Goal: Task Accomplishment & Management: Use online tool/utility

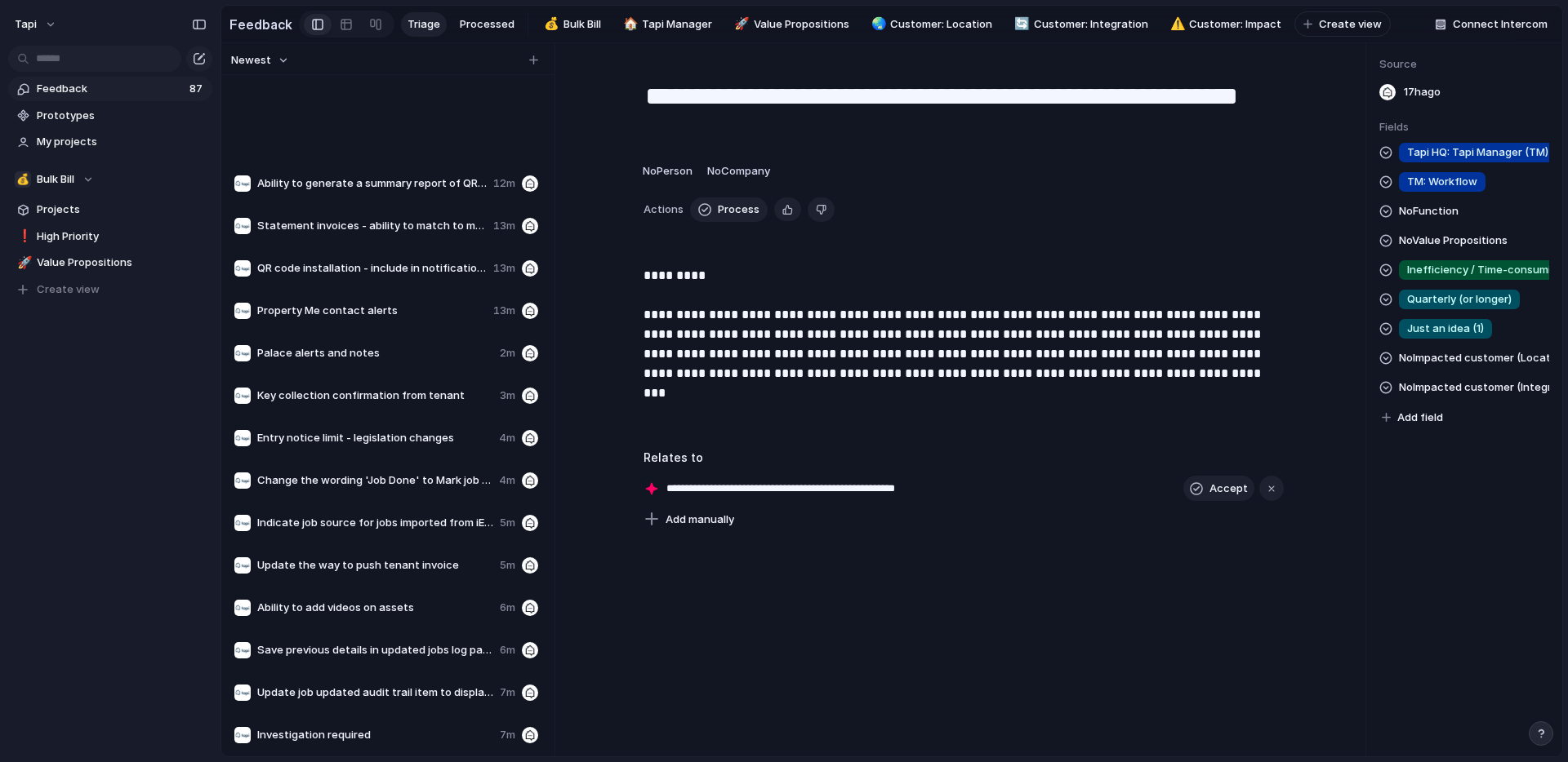
scroll to position [311, 0]
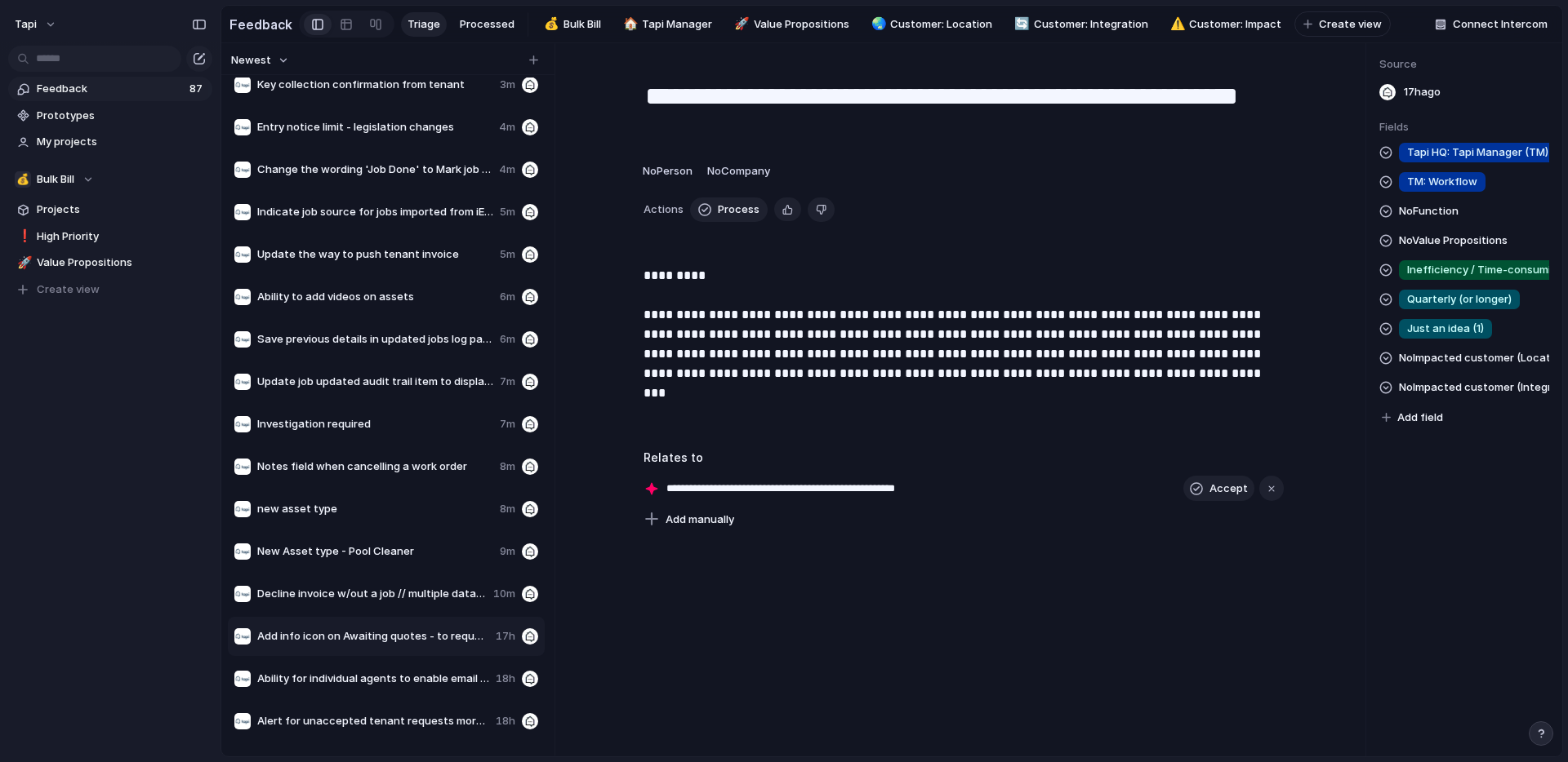
click at [128, 464] on div "tapi Feedback 87 Prototypes My projects 💰 Bulk Bill Projects ❗ High Priority 🚀 …" at bounding box center [110, 381] width 221 height 762
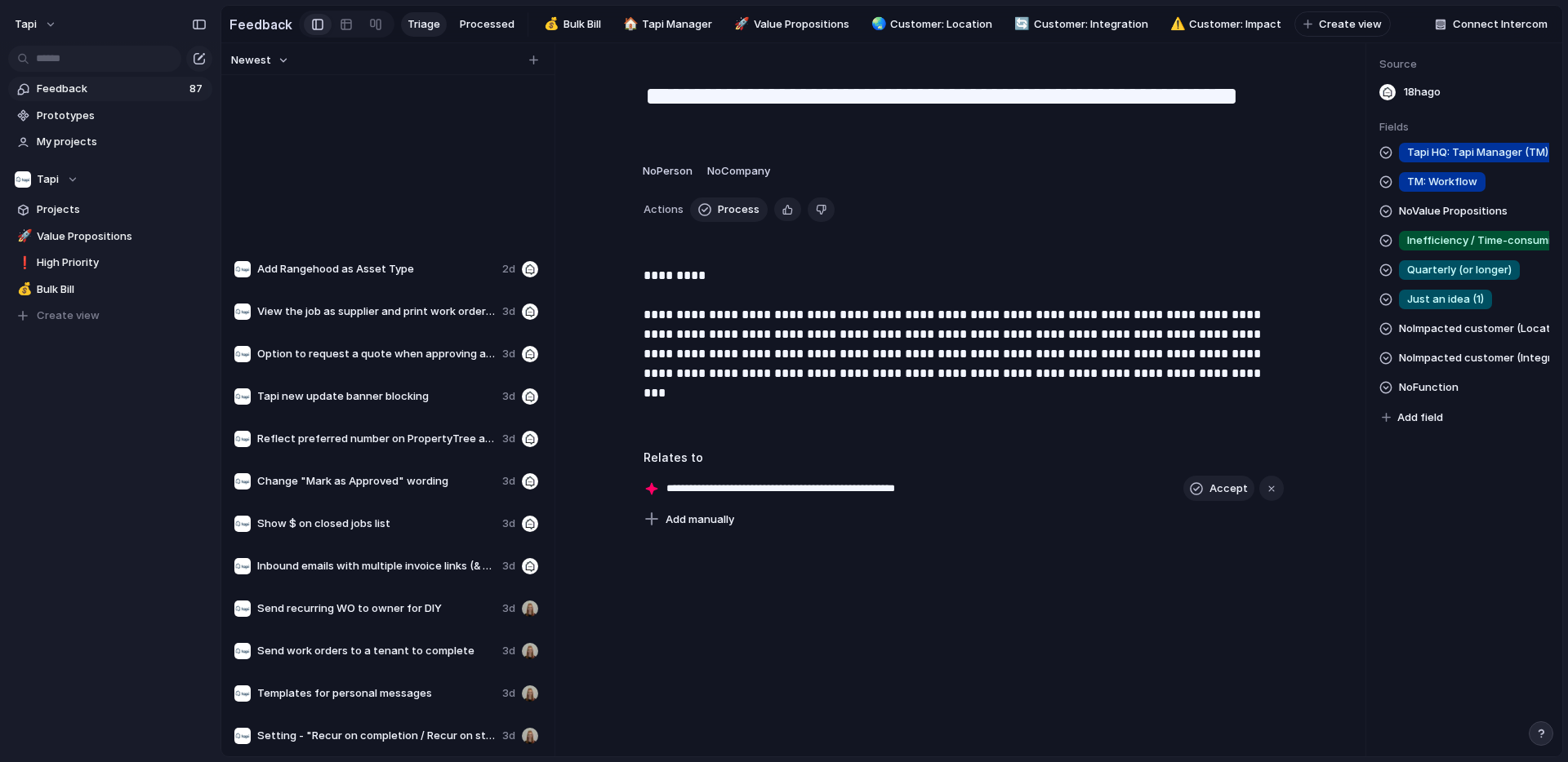
scroll to position [3016, 0]
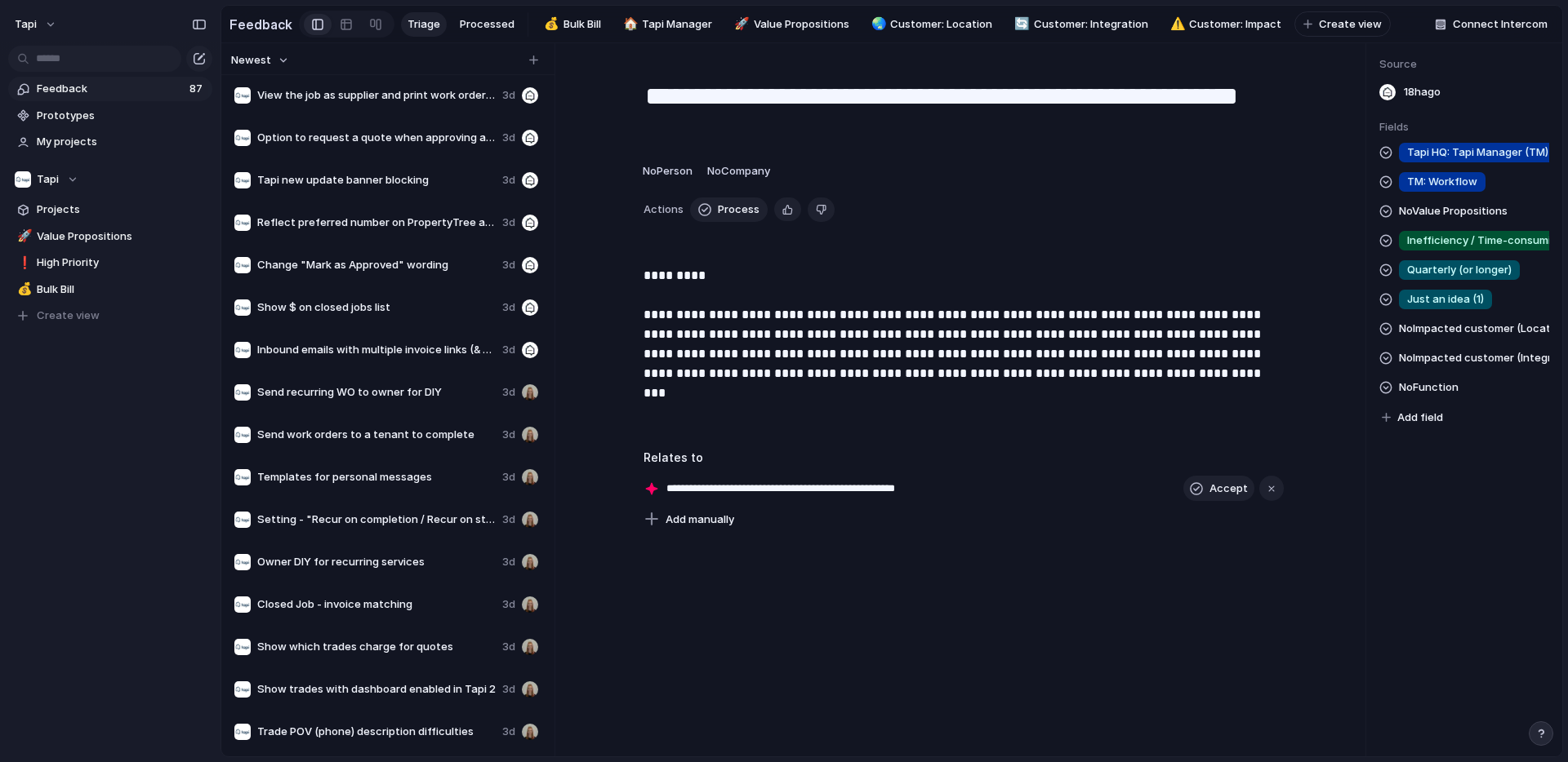
click at [403, 733] on span "Trade POV (phone) description difficulties" at bounding box center [376, 732] width 238 height 17
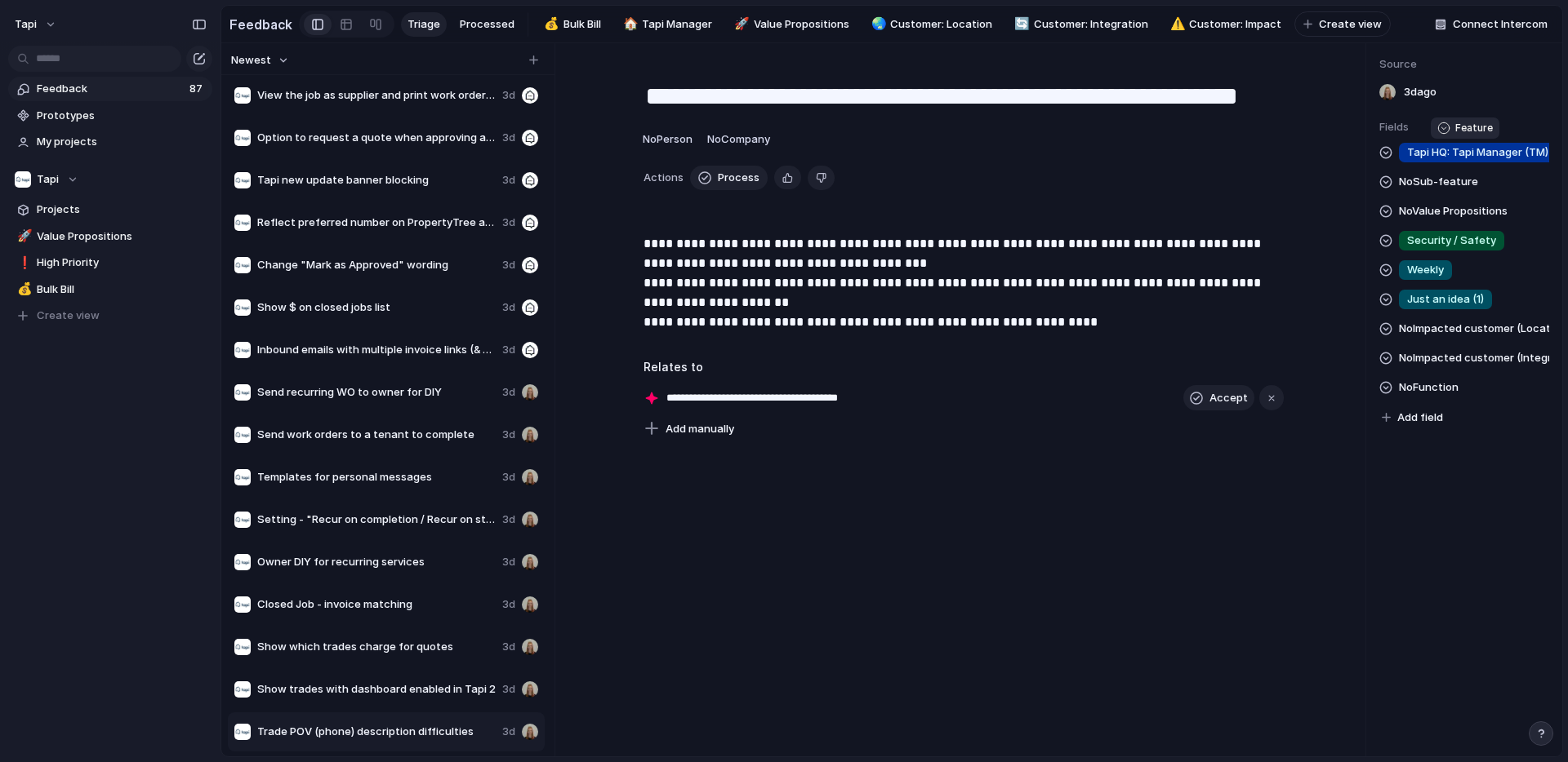
click at [1465, 154] on span "Tapi HQ: Tapi Manager (TM)" at bounding box center [1477, 153] width 141 height 17
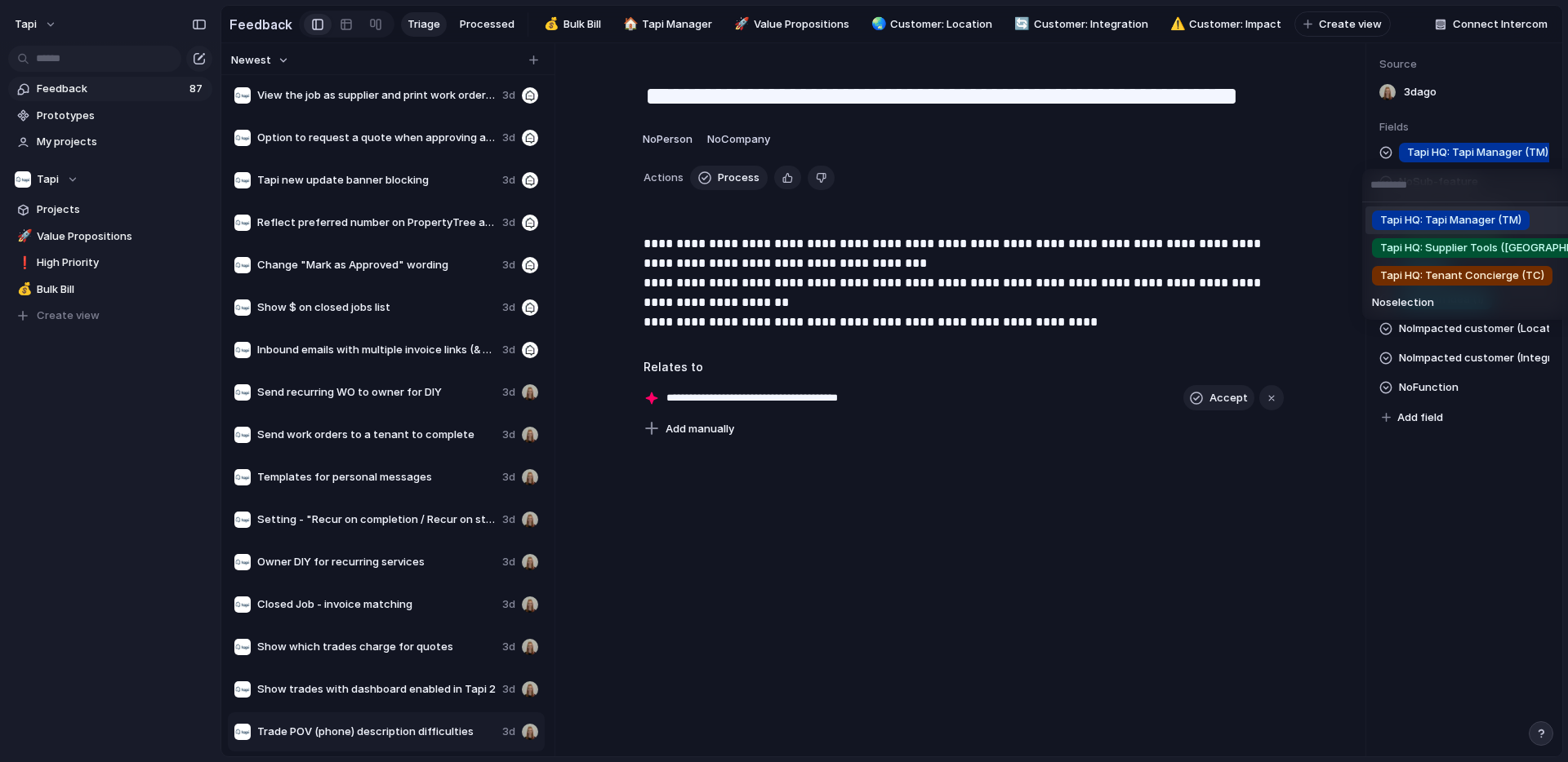
click at [1460, 155] on div "Tapi HQ: Tapi Manager (TM) Tapi HQ: Supplier Tools (ST) Tapi HQ: Tenant Concier…" at bounding box center [784, 381] width 1568 height 762
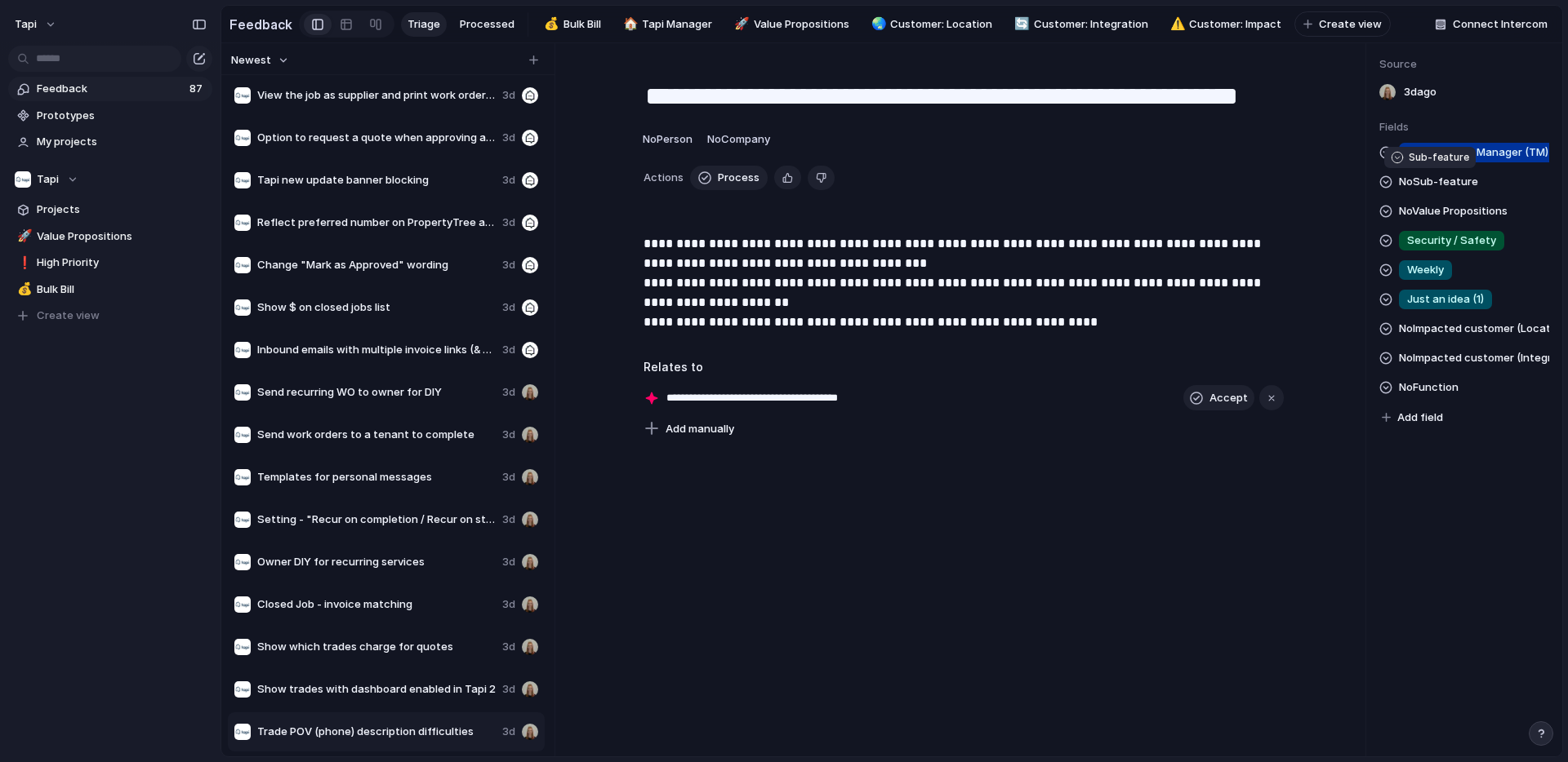
click at [1444, 183] on span "No Sub-feature" at bounding box center [1438, 182] width 79 height 20
click at [1444, 183] on div "TM: Bill TM: Compliance TM: Integrations TM: Inbox TM: Metrics TM: Owners TM: O…" at bounding box center [784, 381] width 1568 height 762
click at [1183, 564] on div "**********" at bounding box center [963, 399] width 804 height 713
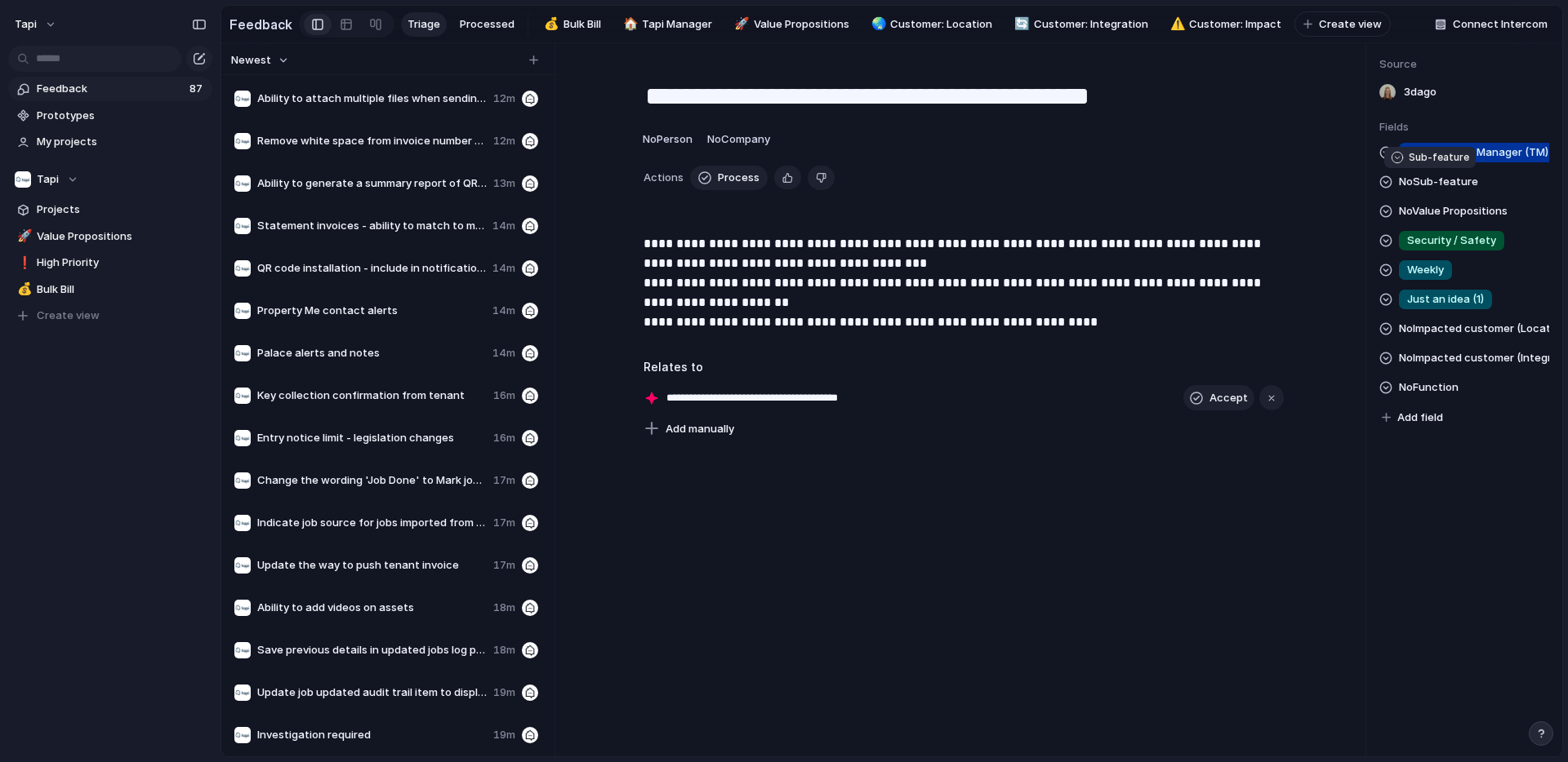
click at [1422, 188] on span "No Sub-feature" at bounding box center [1438, 182] width 79 height 20
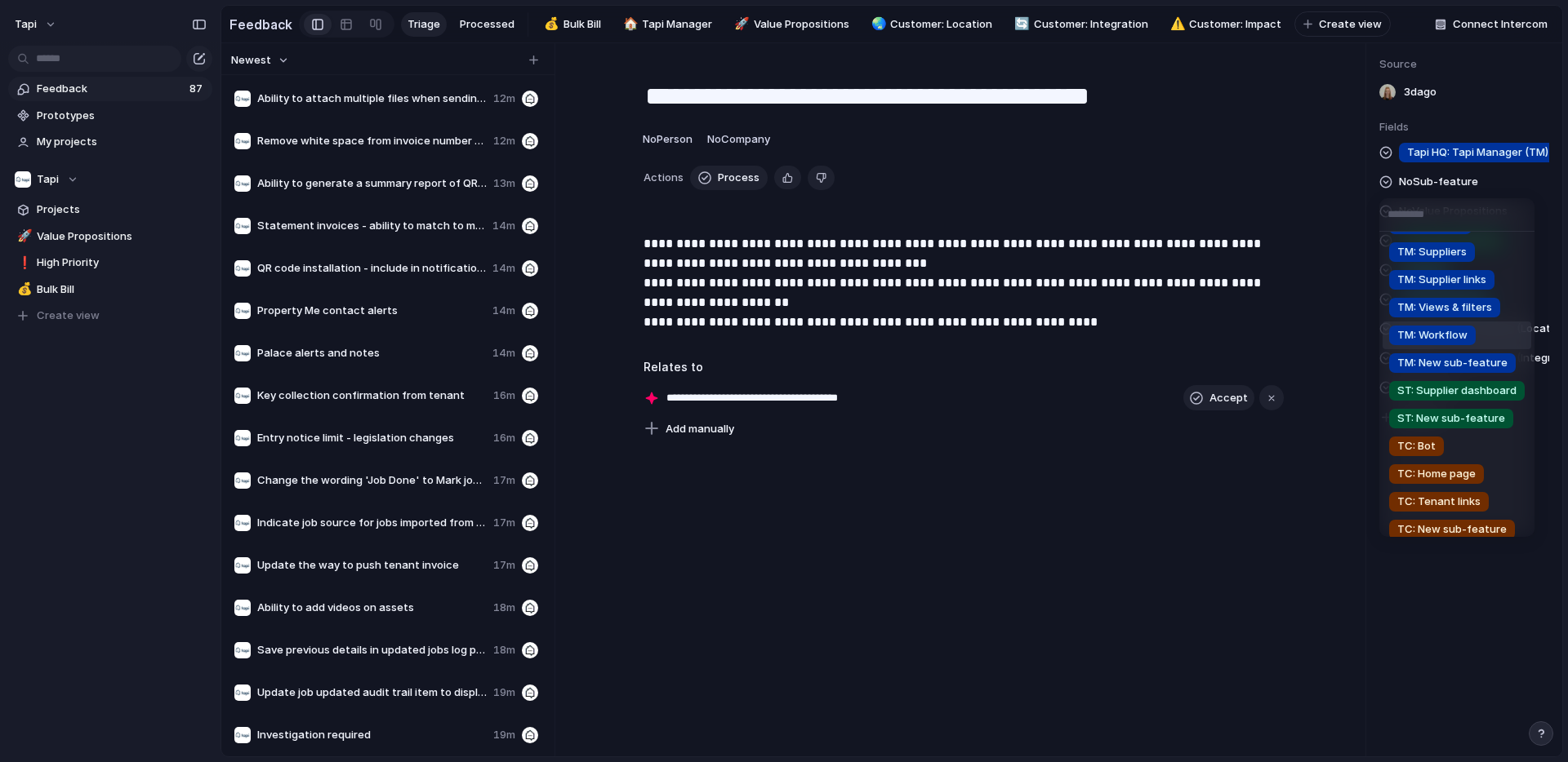
scroll to position [269, 0]
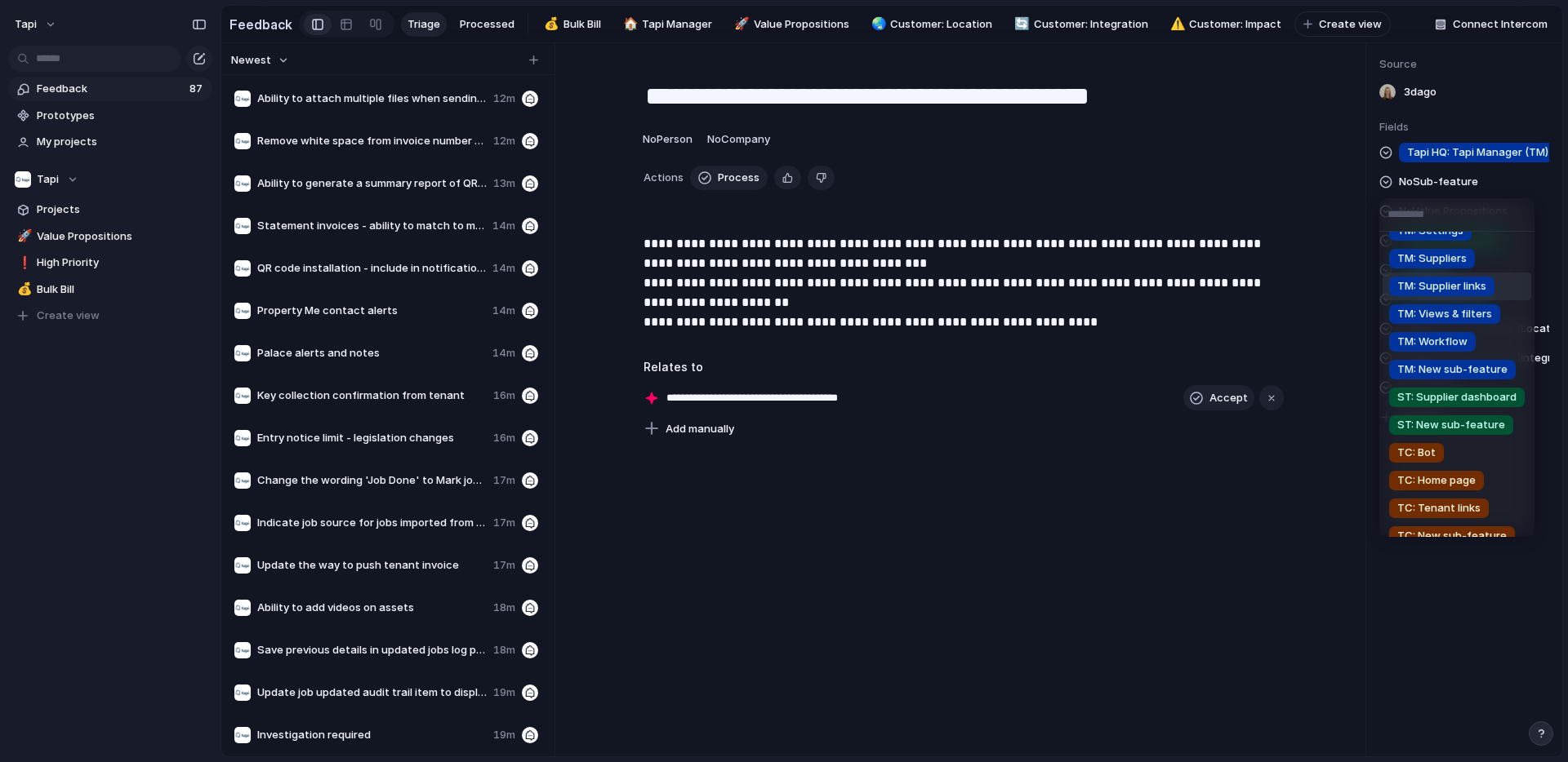
click at [1449, 282] on span "TM: Supplier links" at bounding box center [1441, 287] width 89 height 17
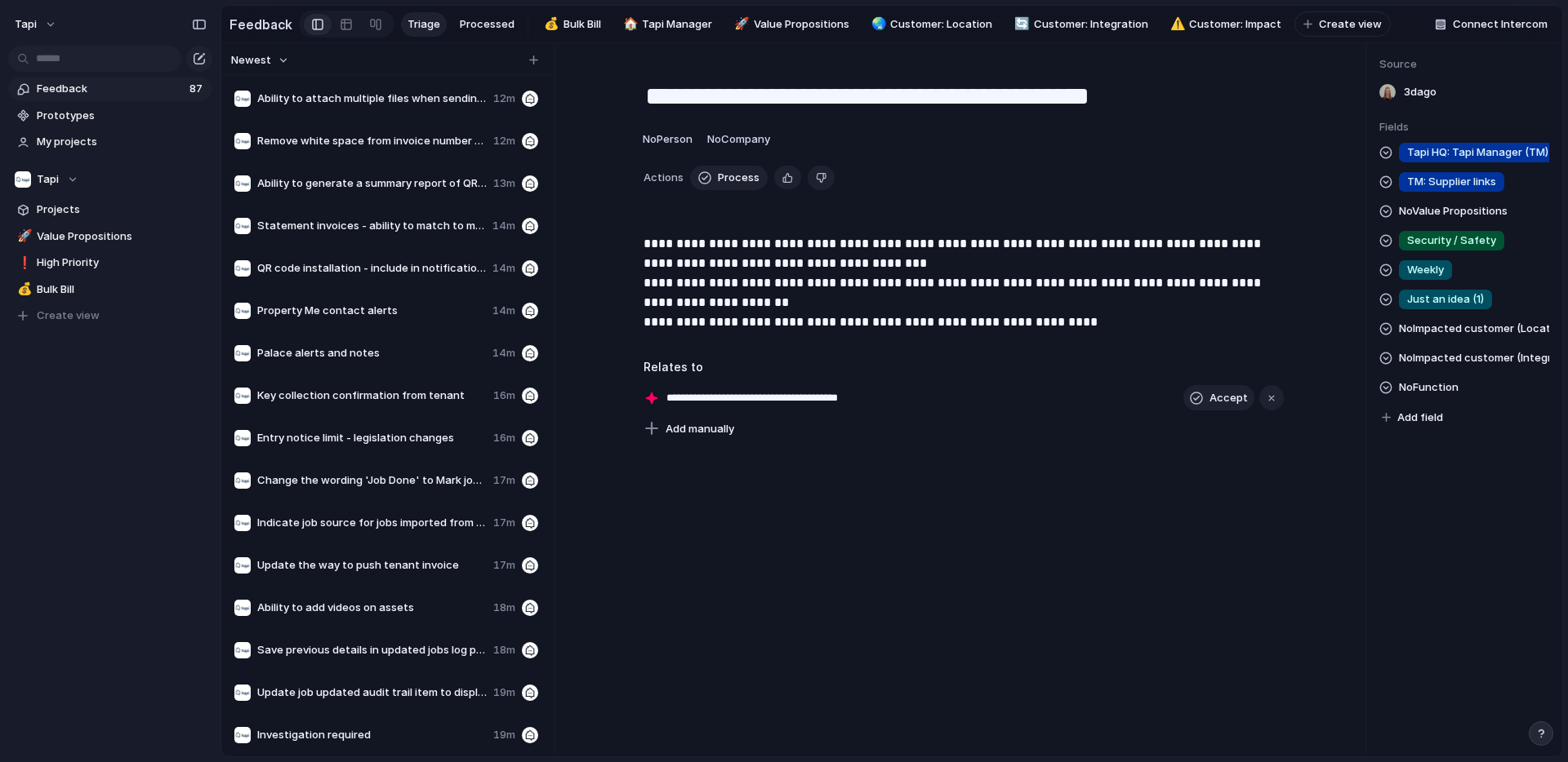
click at [1427, 379] on span "No Function" at bounding box center [1428, 388] width 60 height 20
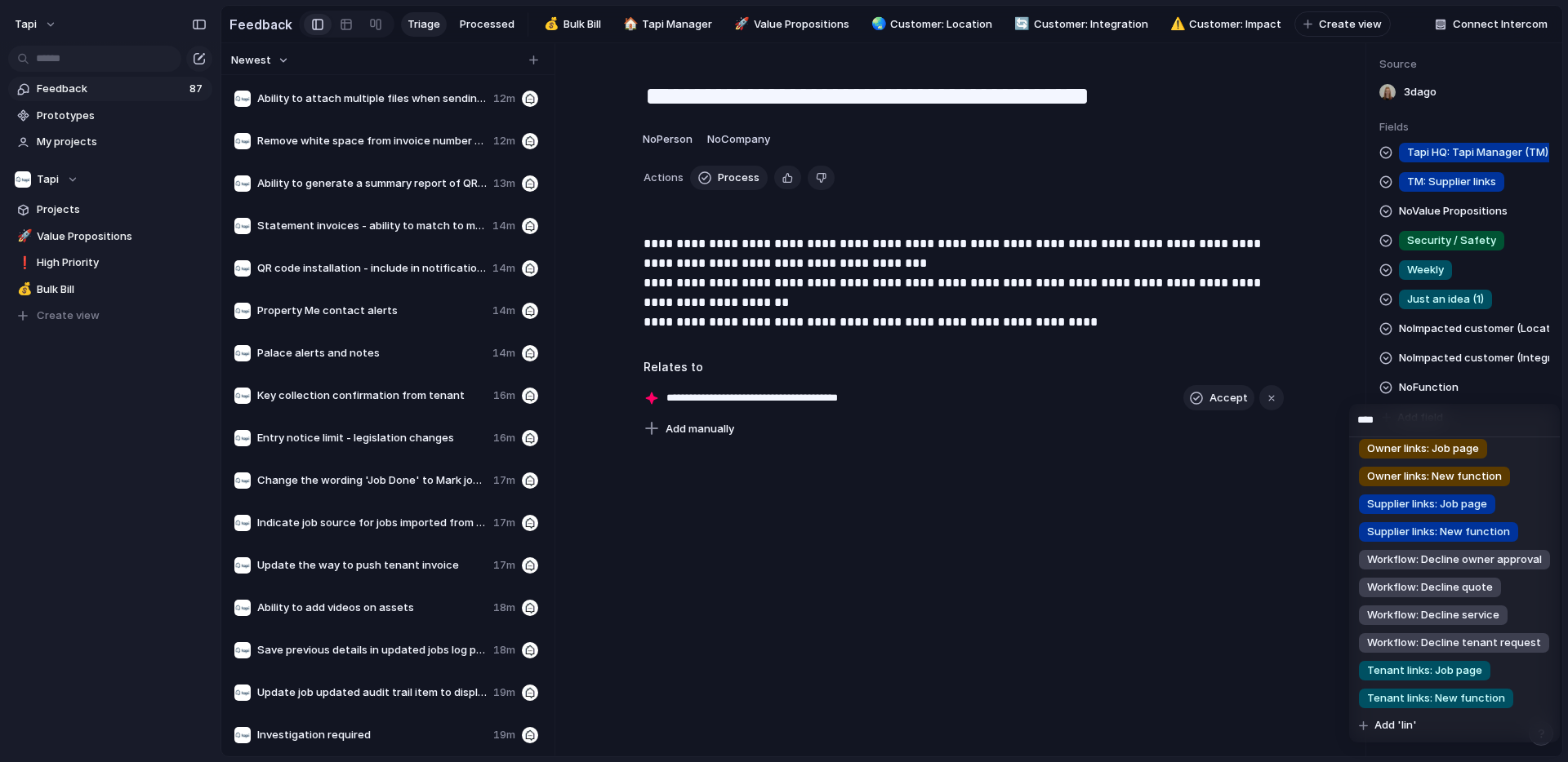
scroll to position [0, 0]
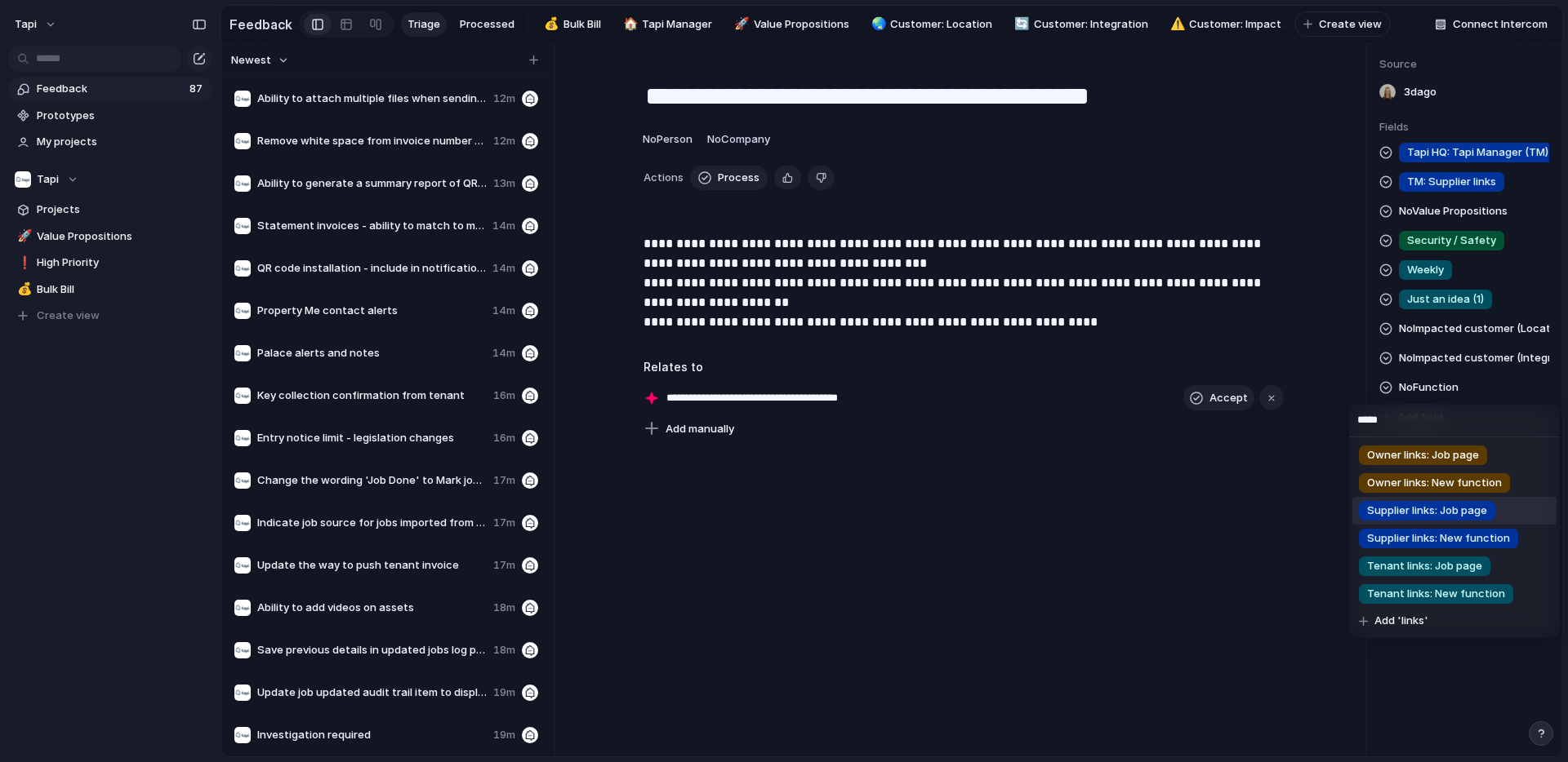
type input "*****"
click at [1492, 508] on div "Supplier links: Job page" at bounding box center [1427, 511] width 136 height 20
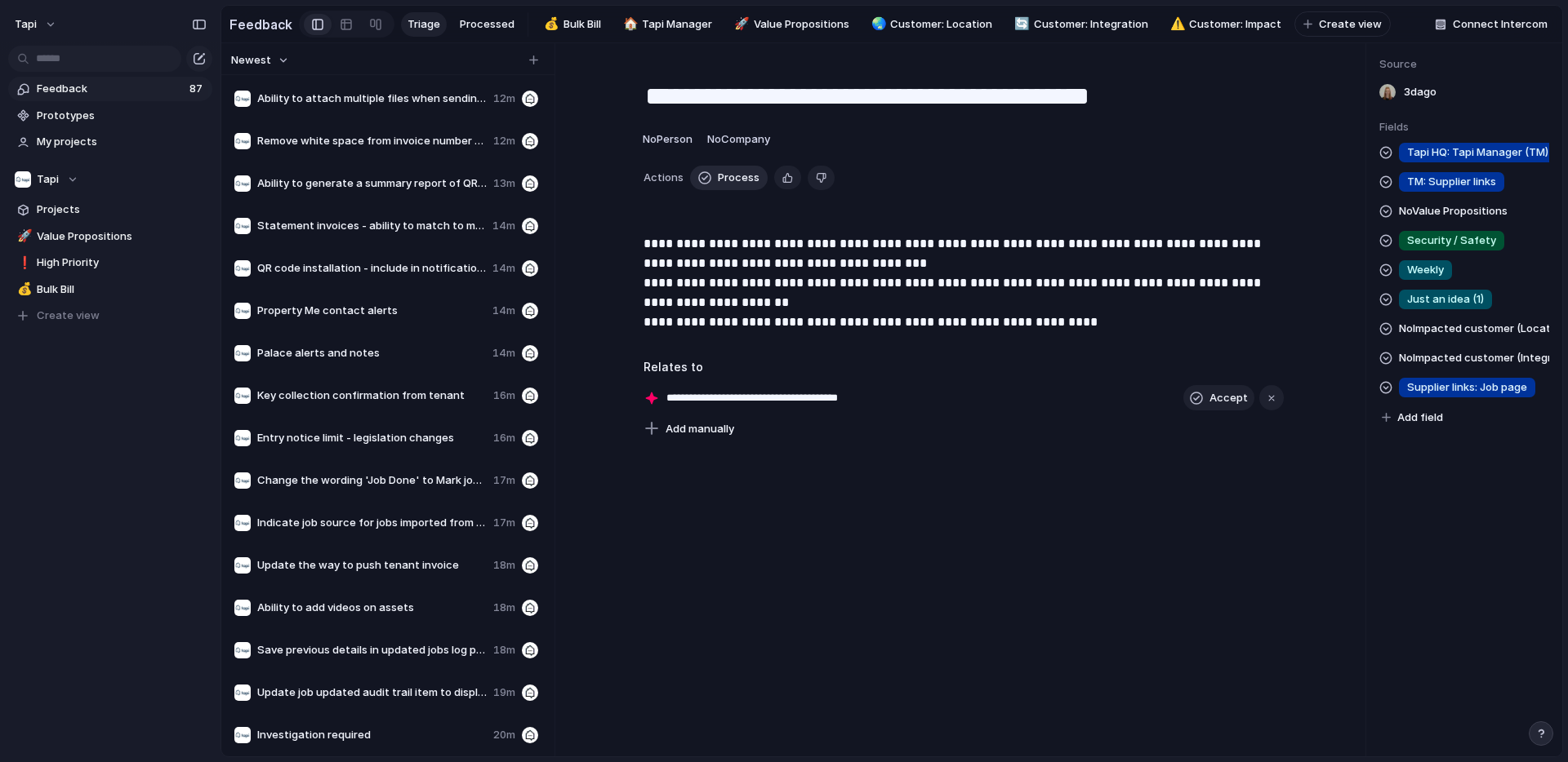
click at [715, 174] on button "Process" at bounding box center [729, 178] width 78 height 25
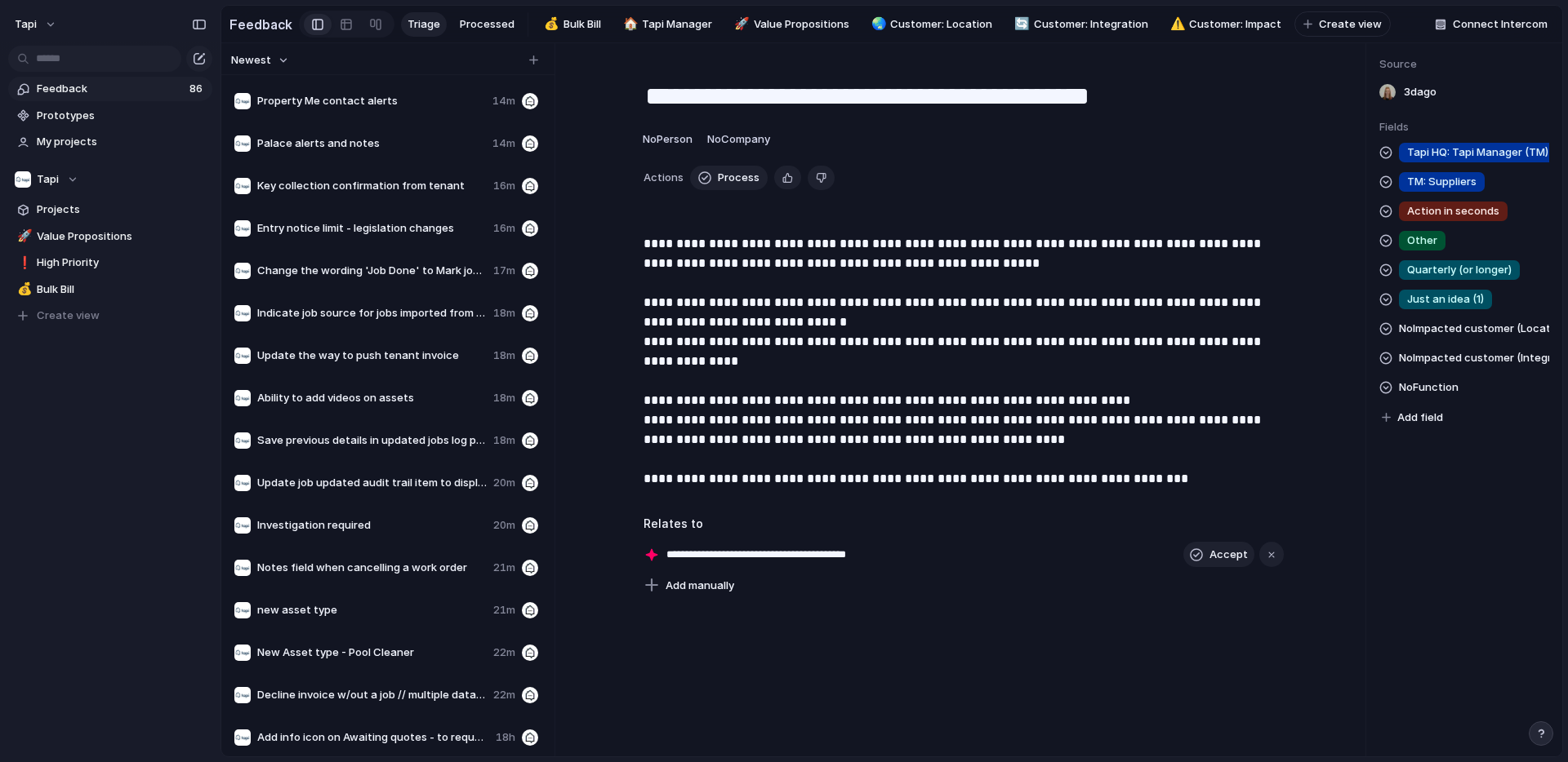
click at [1427, 383] on span "No Function" at bounding box center [1428, 388] width 60 height 20
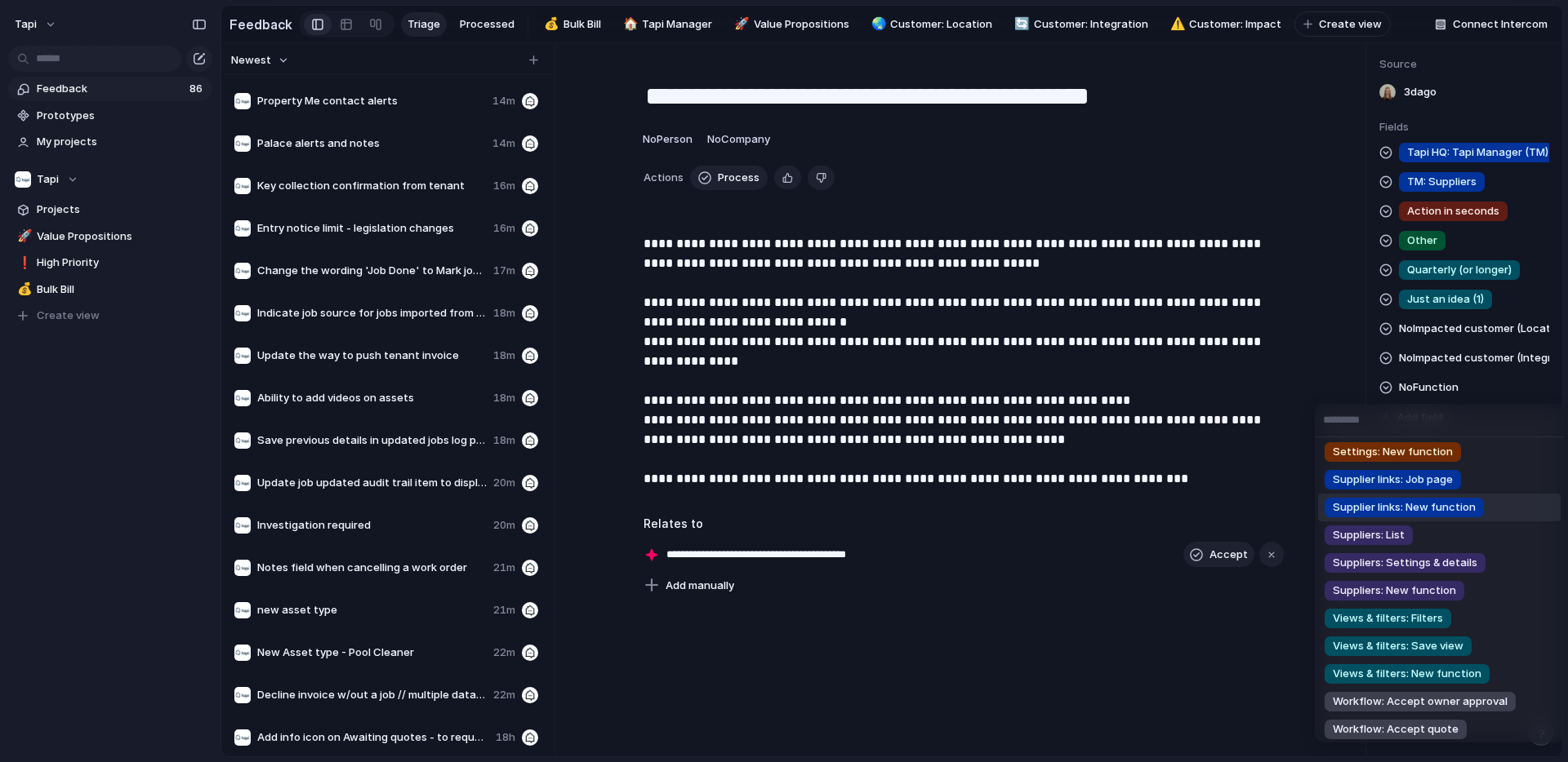
scroll to position [1927, 0]
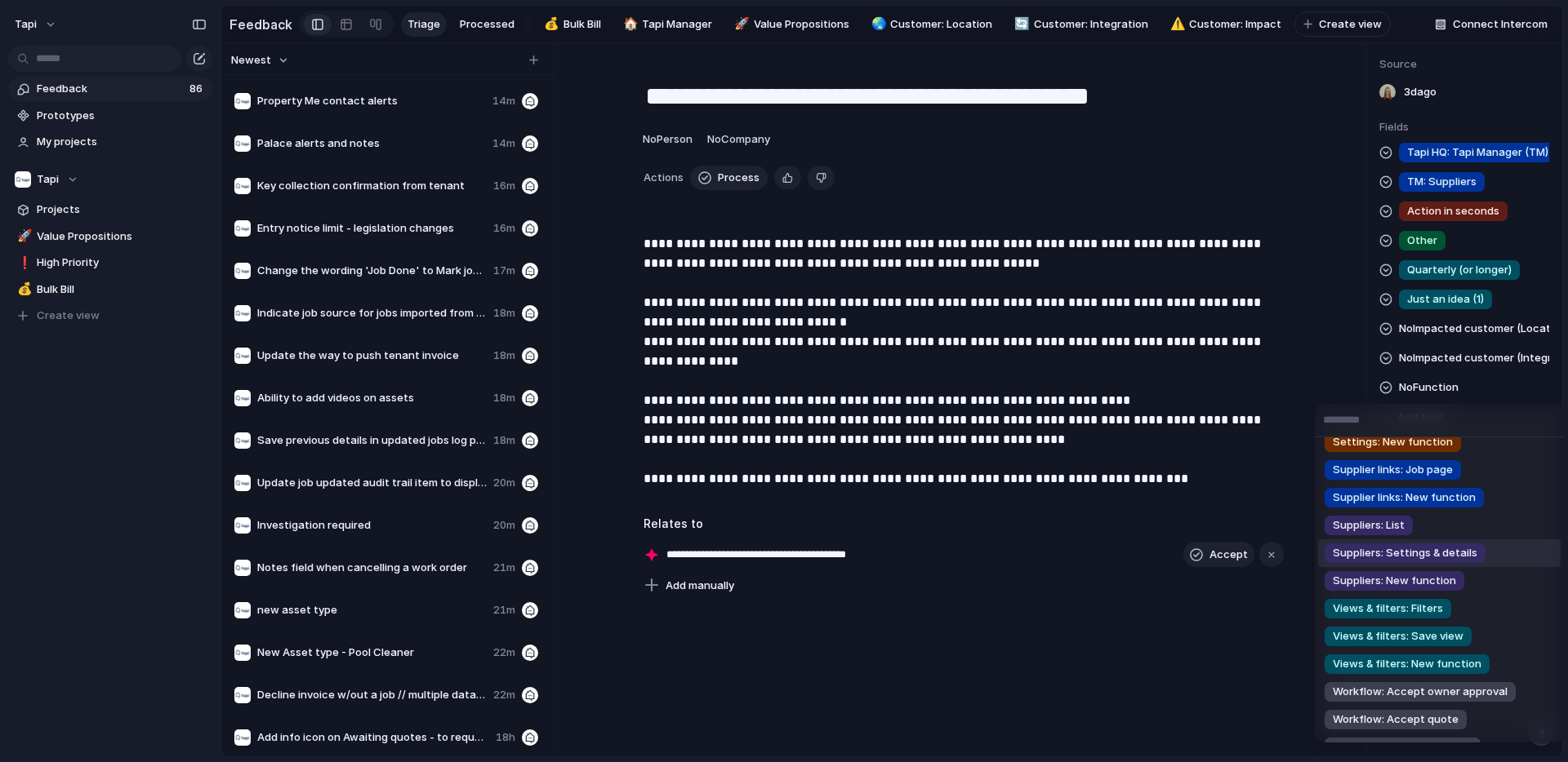
click at [1484, 550] on li "Suppliers: Settings & details" at bounding box center [1438, 554] width 242 height 28
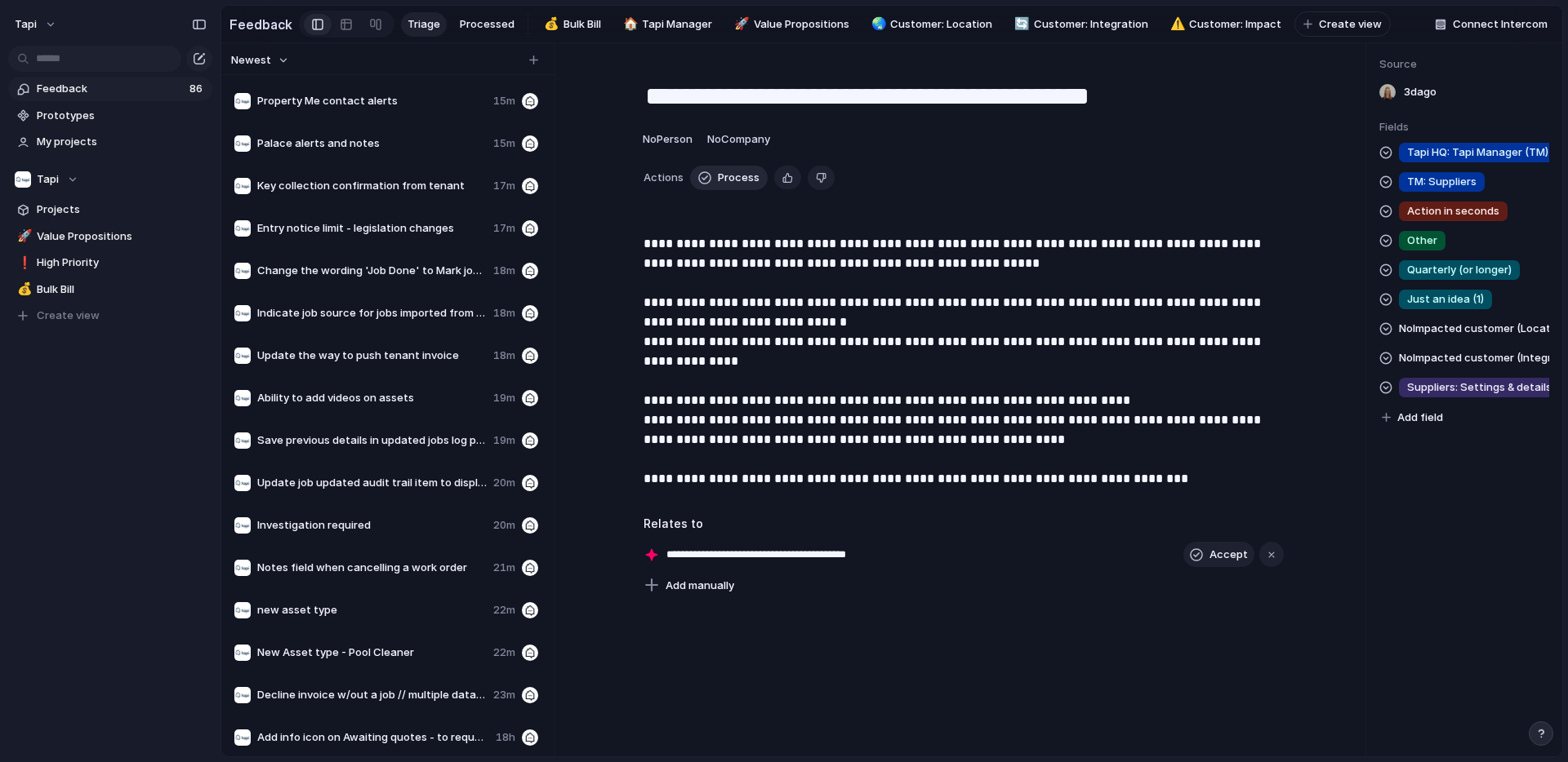
click at [726, 175] on span "Process" at bounding box center [739, 178] width 41 height 17
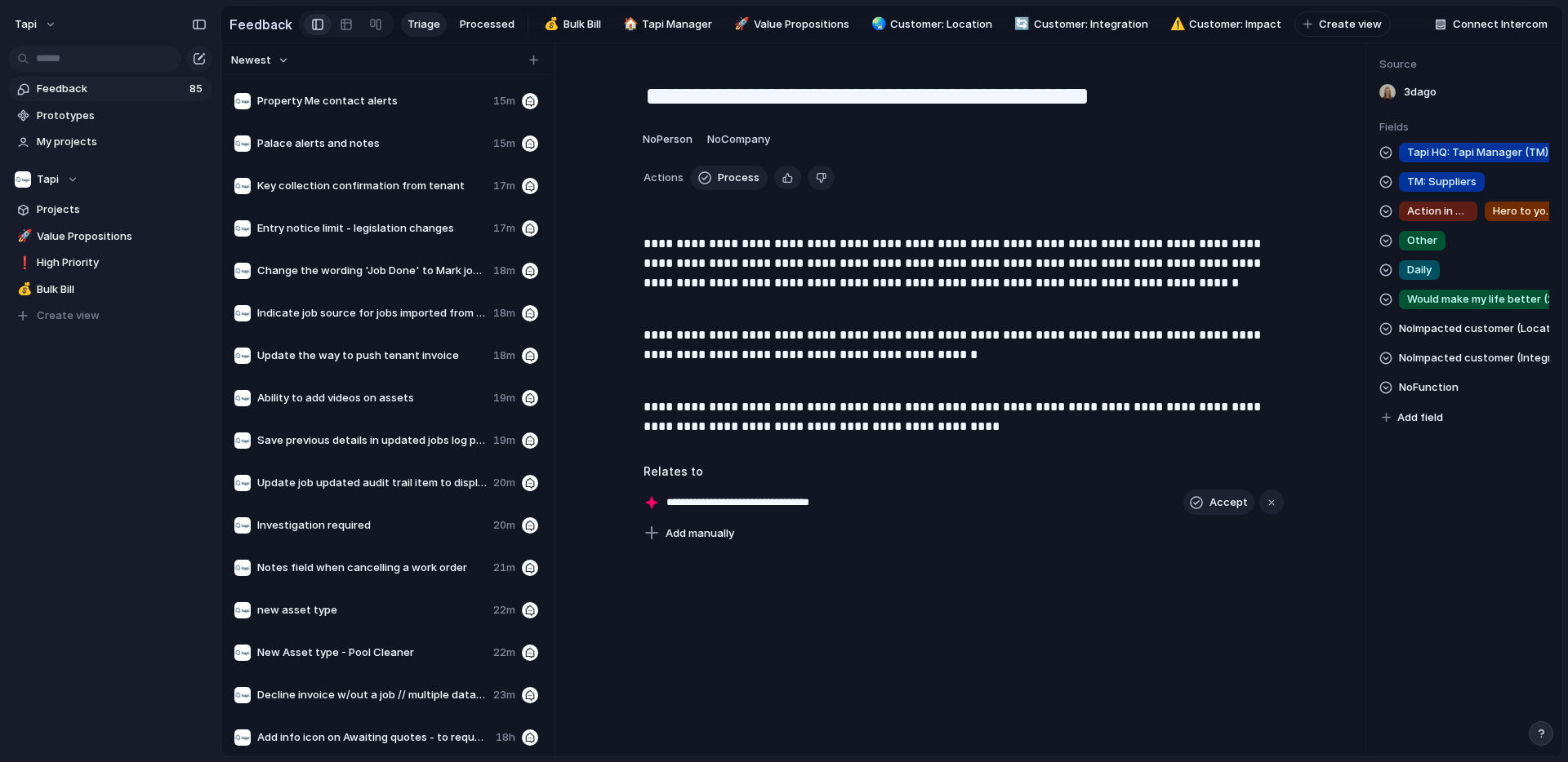
click at [1450, 212] on span "Action in seconds" at bounding box center [1437, 212] width 62 height 17
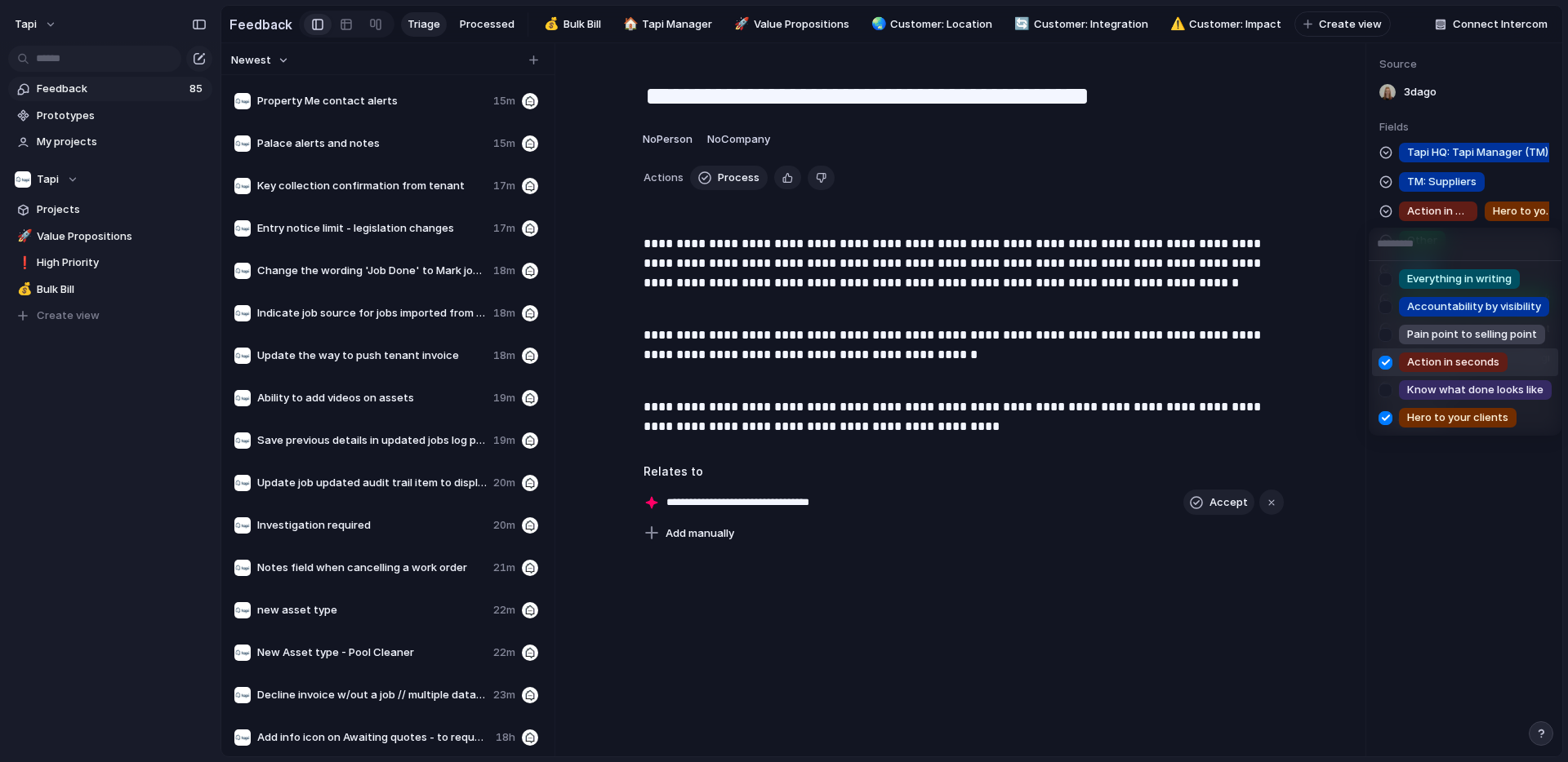
click at [1386, 361] on div at bounding box center [1385, 363] width 29 height 29
click at [1388, 357] on div at bounding box center [1385, 363] width 29 height 29
click at [1243, 313] on div "Everything in writing Accountability by visibility Pain point to selling point …" at bounding box center [784, 381] width 1568 height 762
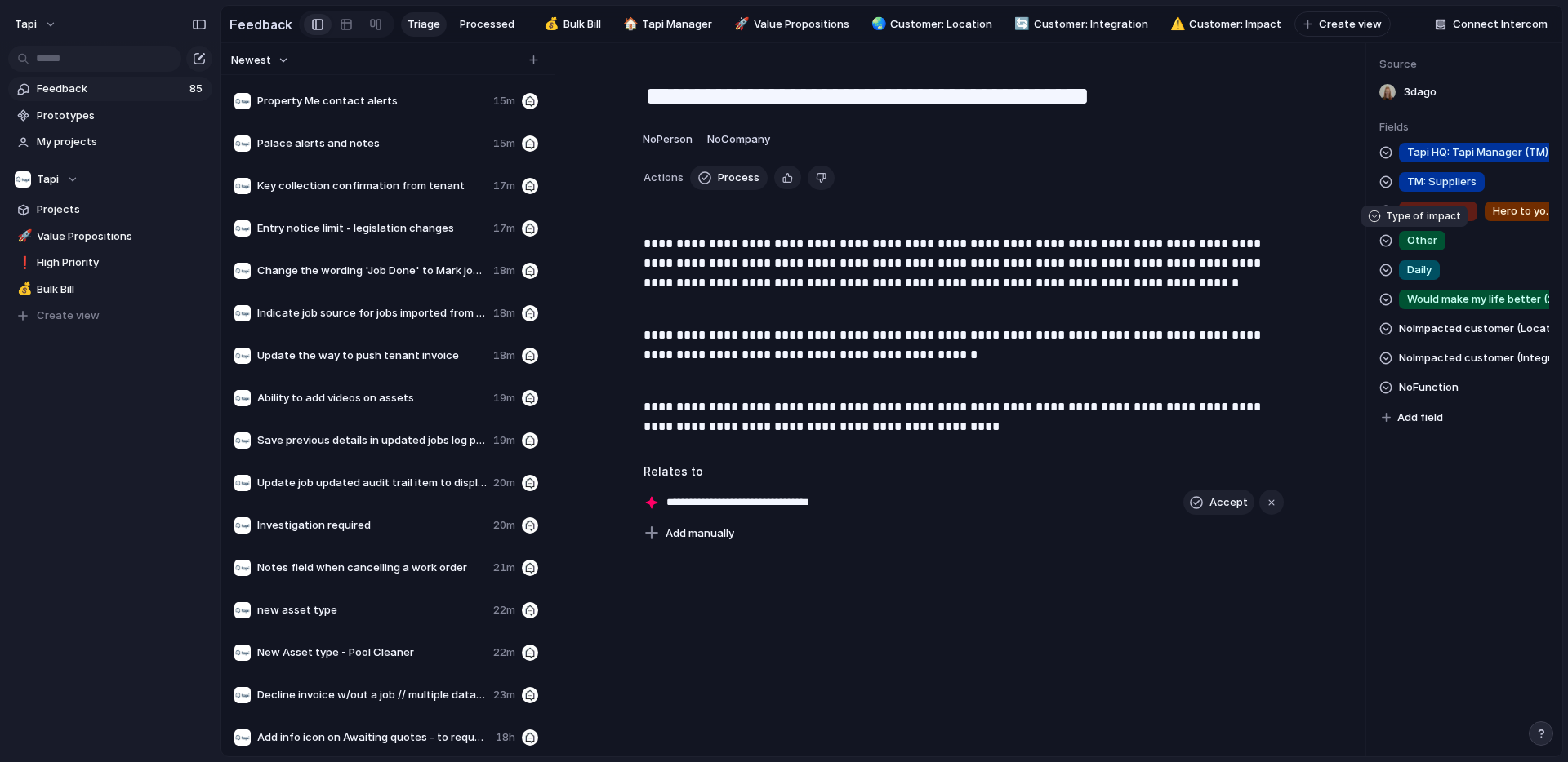
click at [1417, 243] on span "Other" at bounding box center [1422, 241] width 31 height 17
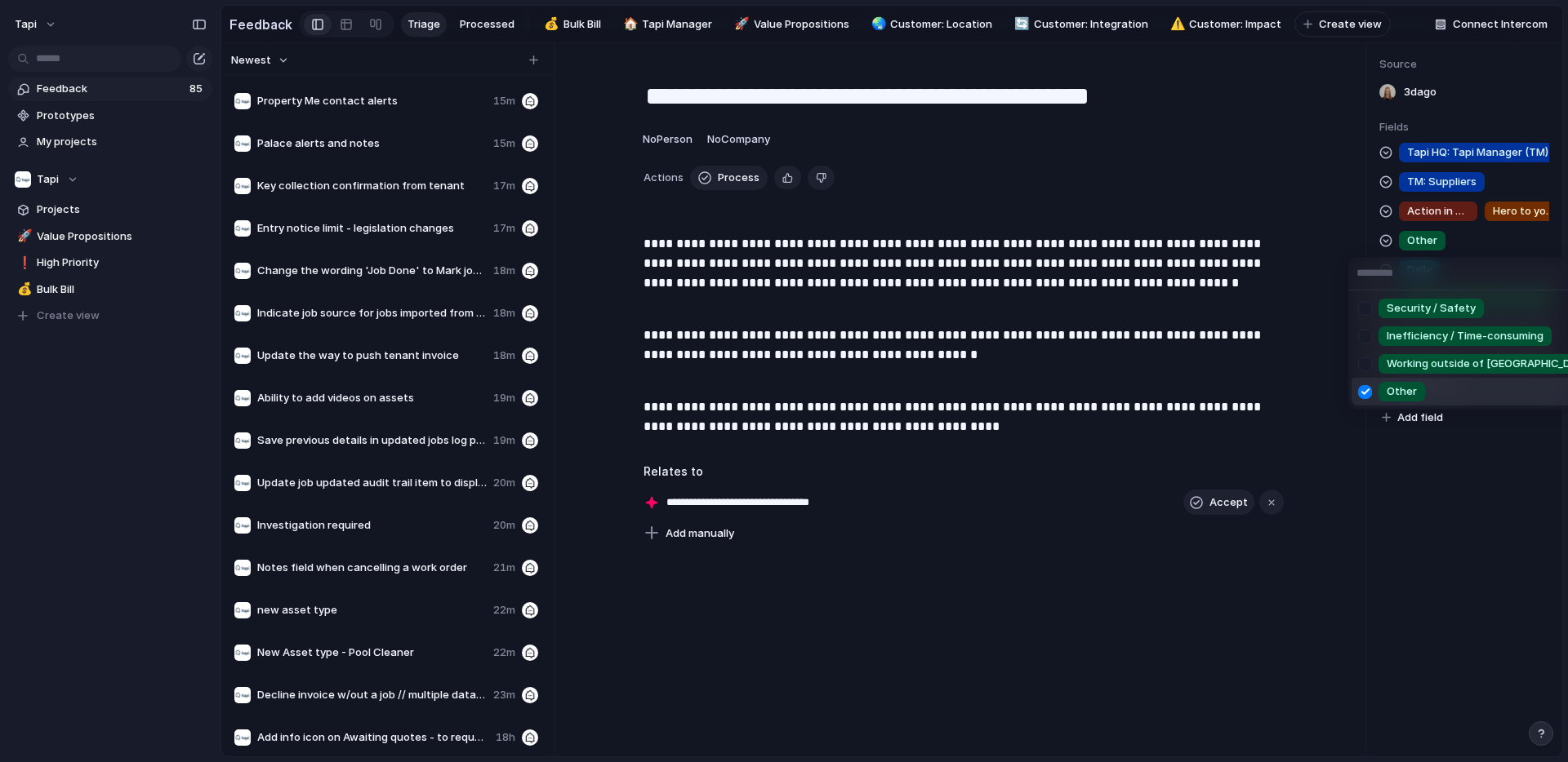
click at [1417, 243] on div "Security / Safety Inefficiency / Time-consuming Working outside of [GEOGRAPHIC_…" at bounding box center [784, 381] width 1568 height 762
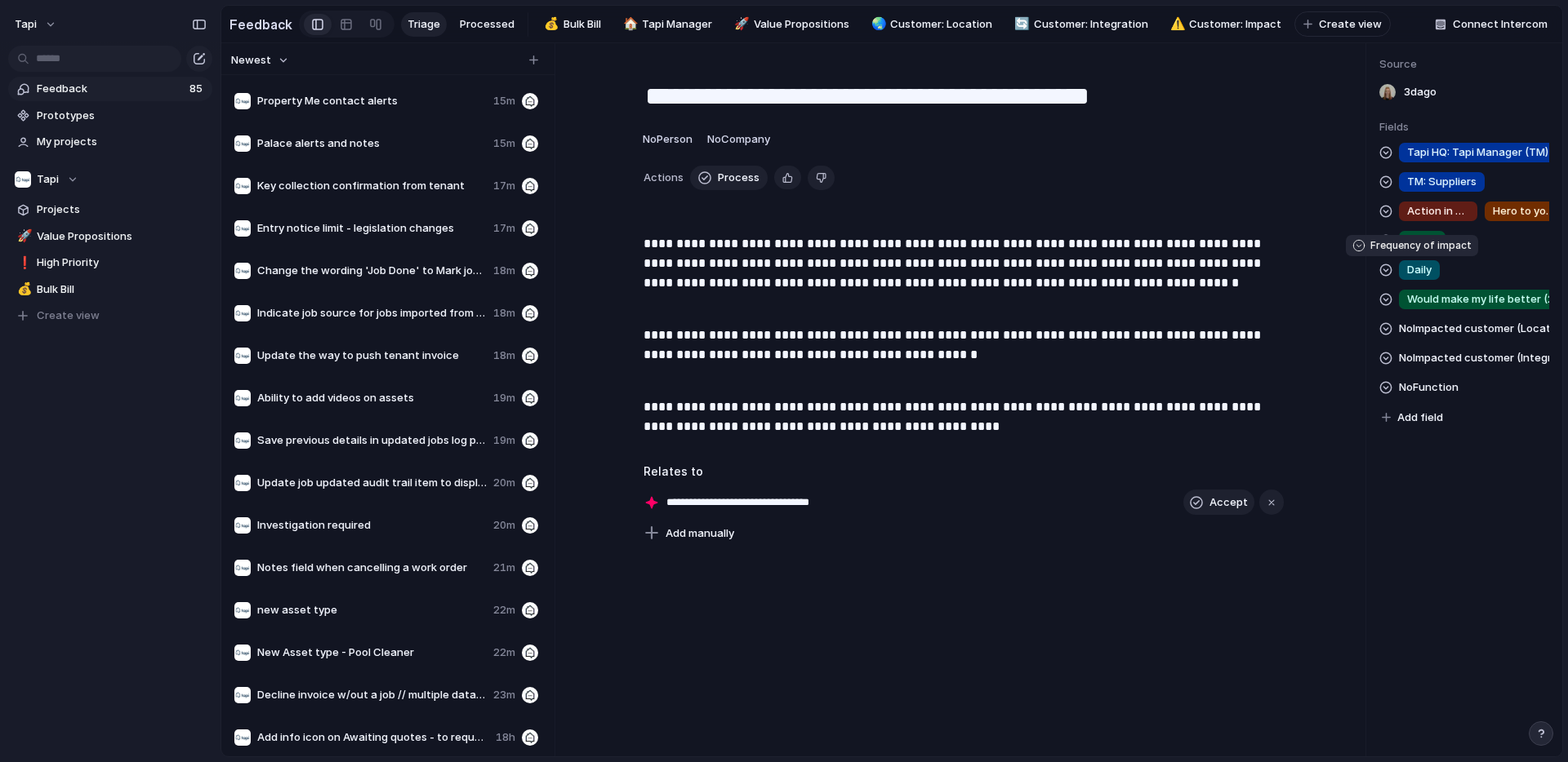
click at [1420, 278] on span "Daily" at bounding box center [1419, 270] width 25 height 17
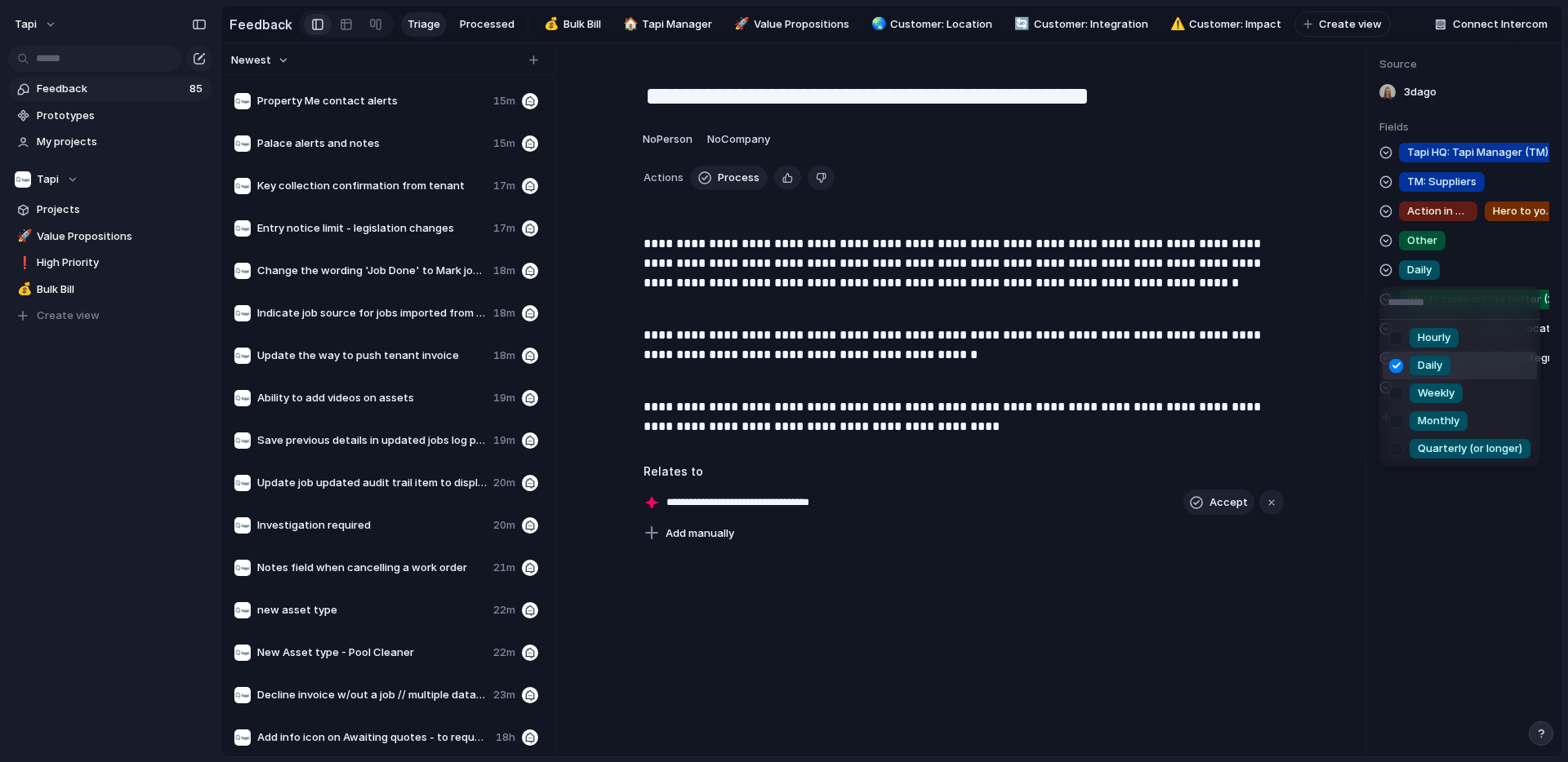
click at [1419, 272] on div "Hourly Daily Weekly Monthly Quarterly (or longer)" at bounding box center [784, 381] width 1568 height 762
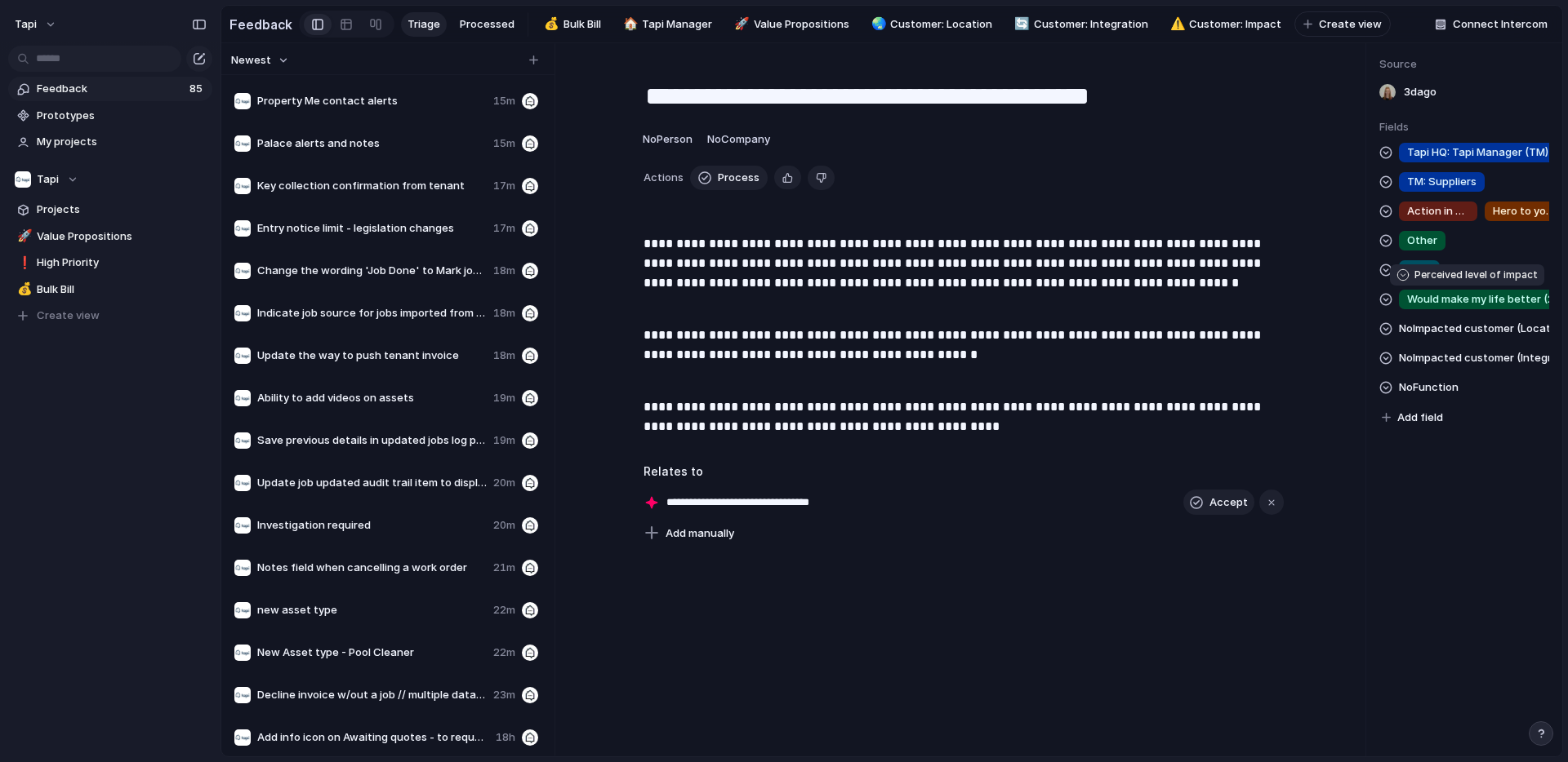
click at [1425, 301] on span "Would make my life better (2)" at bounding box center [1482, 299] width 151 height 17
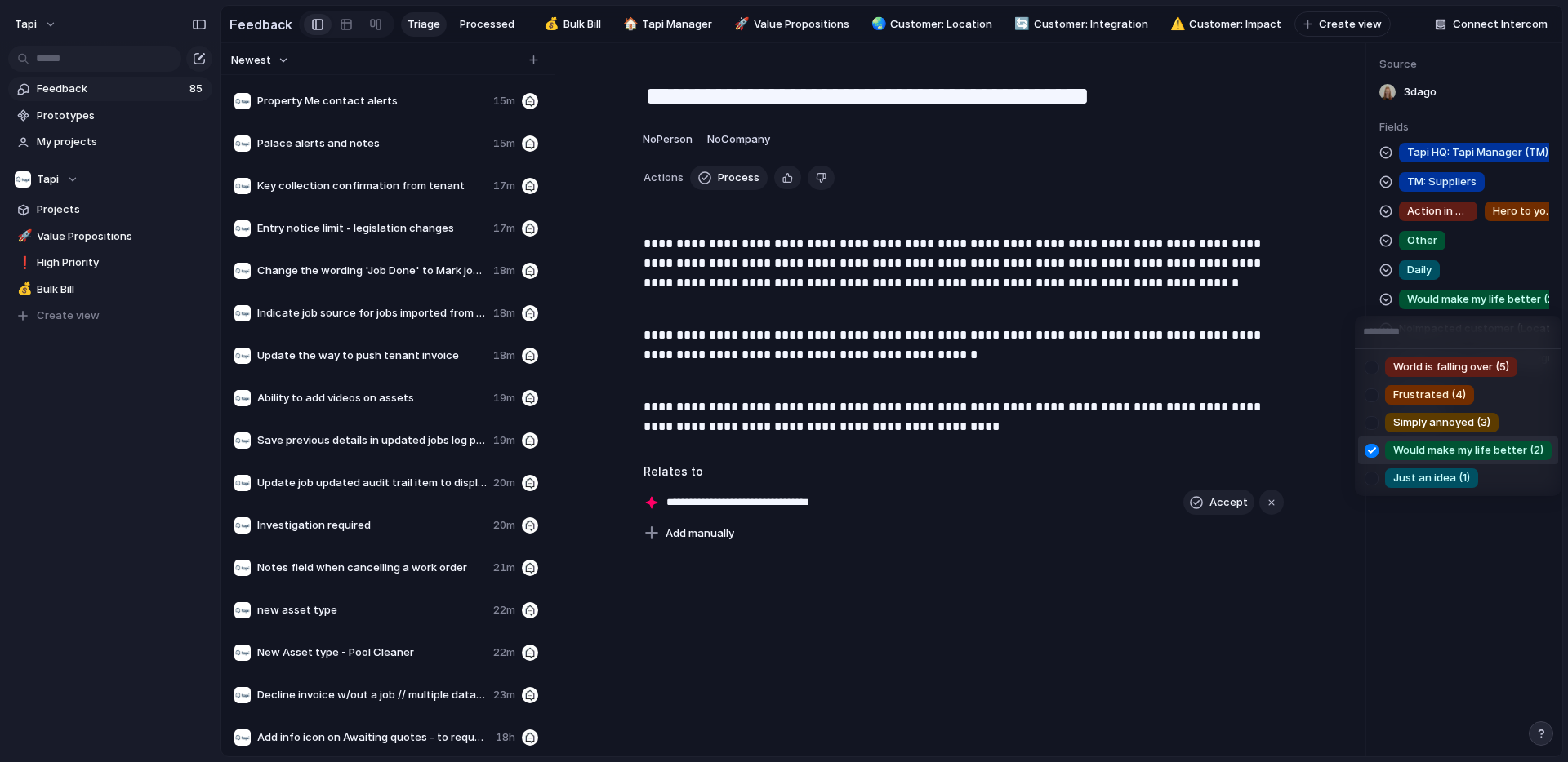
click at [1425, 301] on div "World is falling over (5) Frustrated (4) Simply annoyed (3) Would make my life …" at bounding box center [784, 381] width 1568 height 762
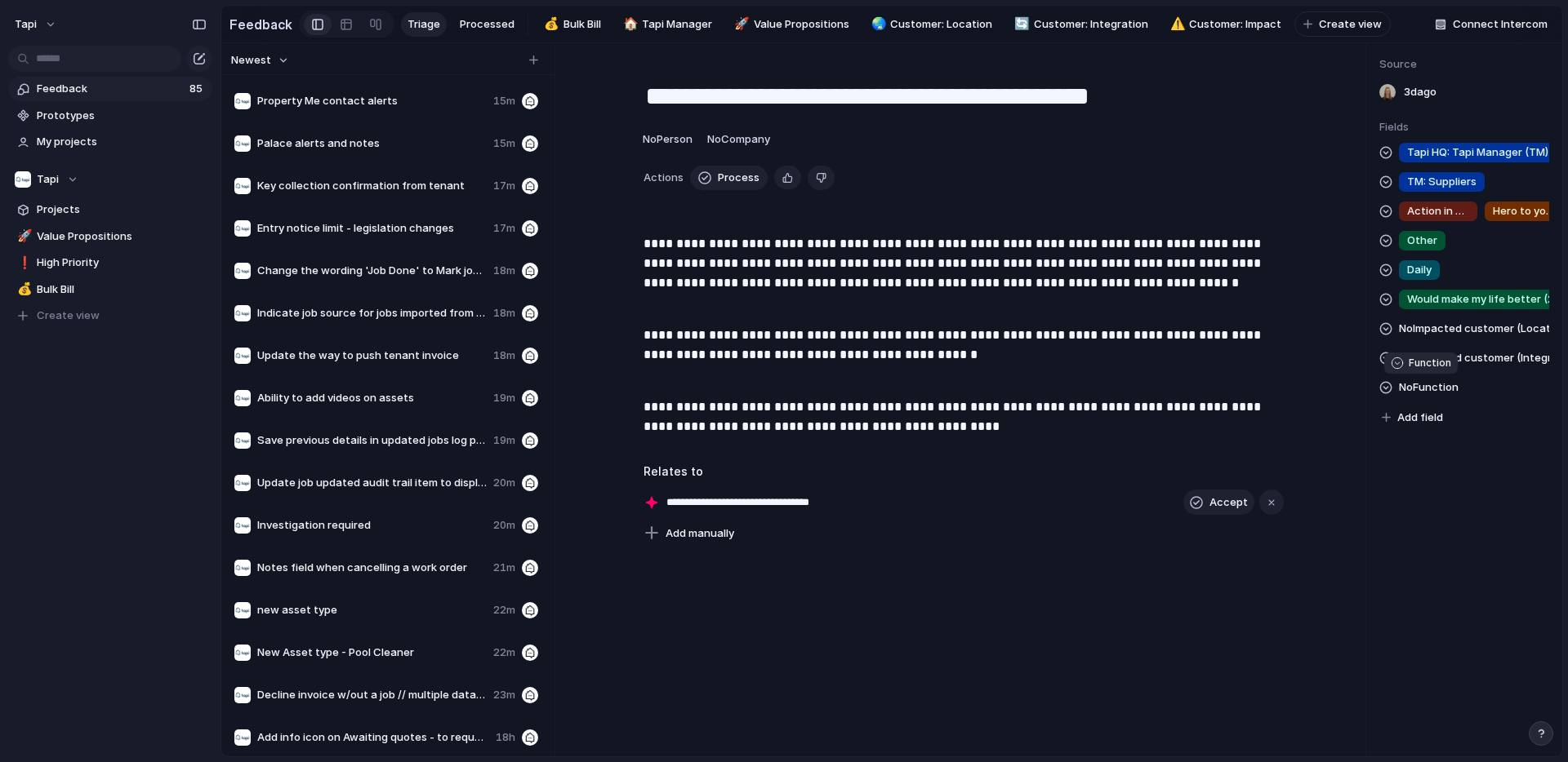
click at [1422, 381] on span "No Function" at bounding box center [1428, 388] width 60 height 20
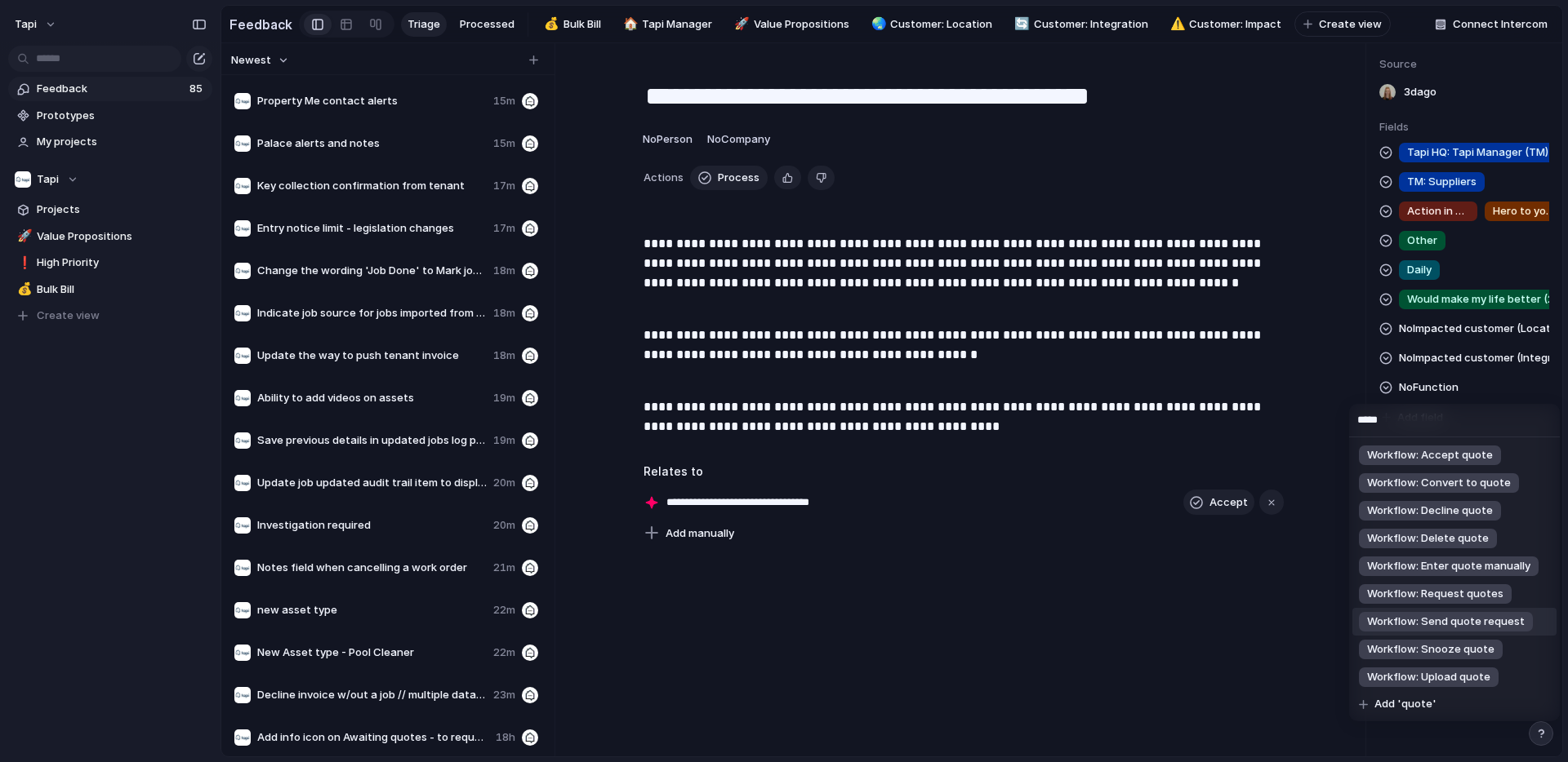
type input "*****"
click at [1463, 621] on span "Workflow: Send quote request" at bounding box center [1446, 622] width 158 height 17
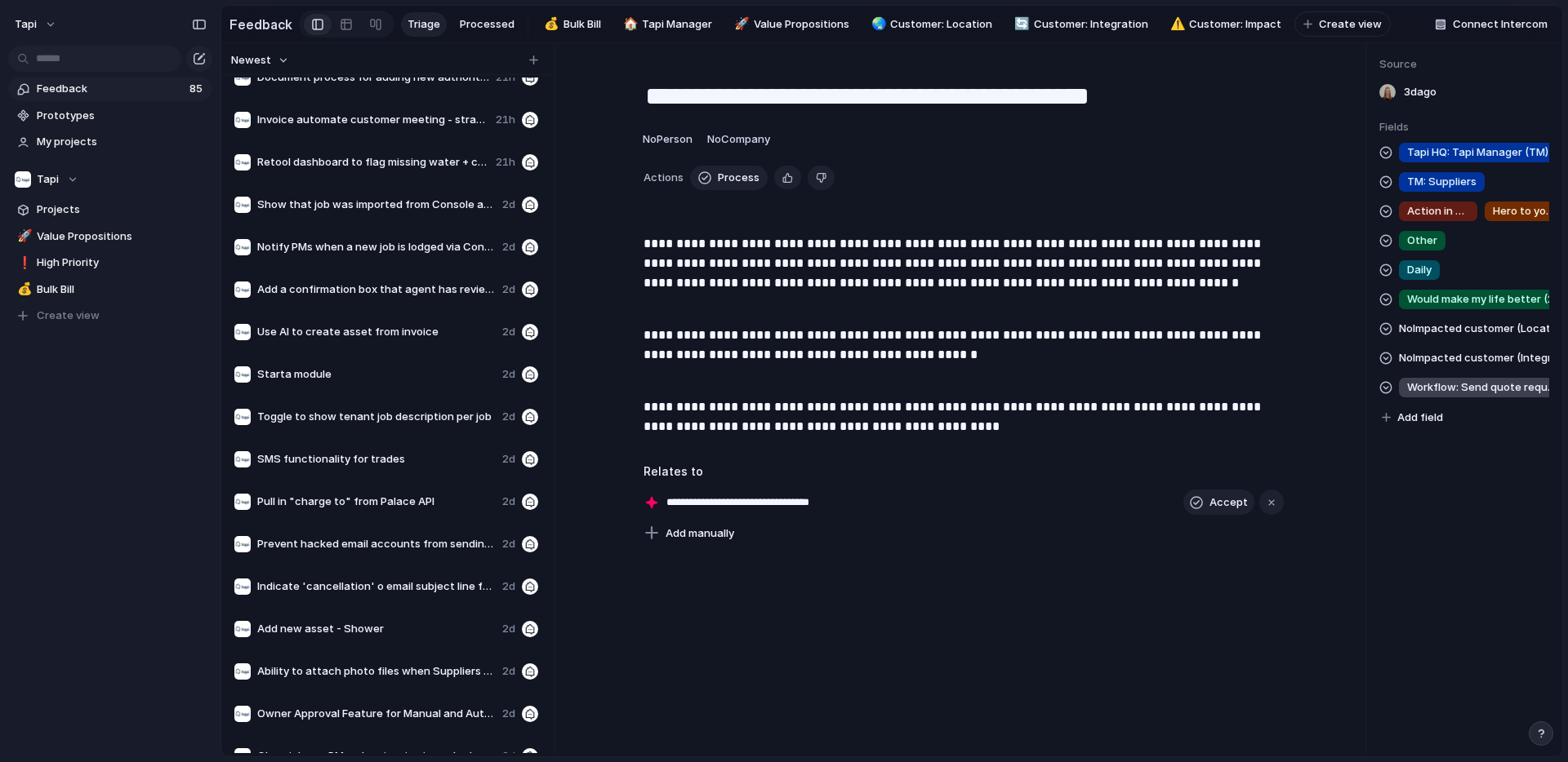
scroll to position [2931, 0]
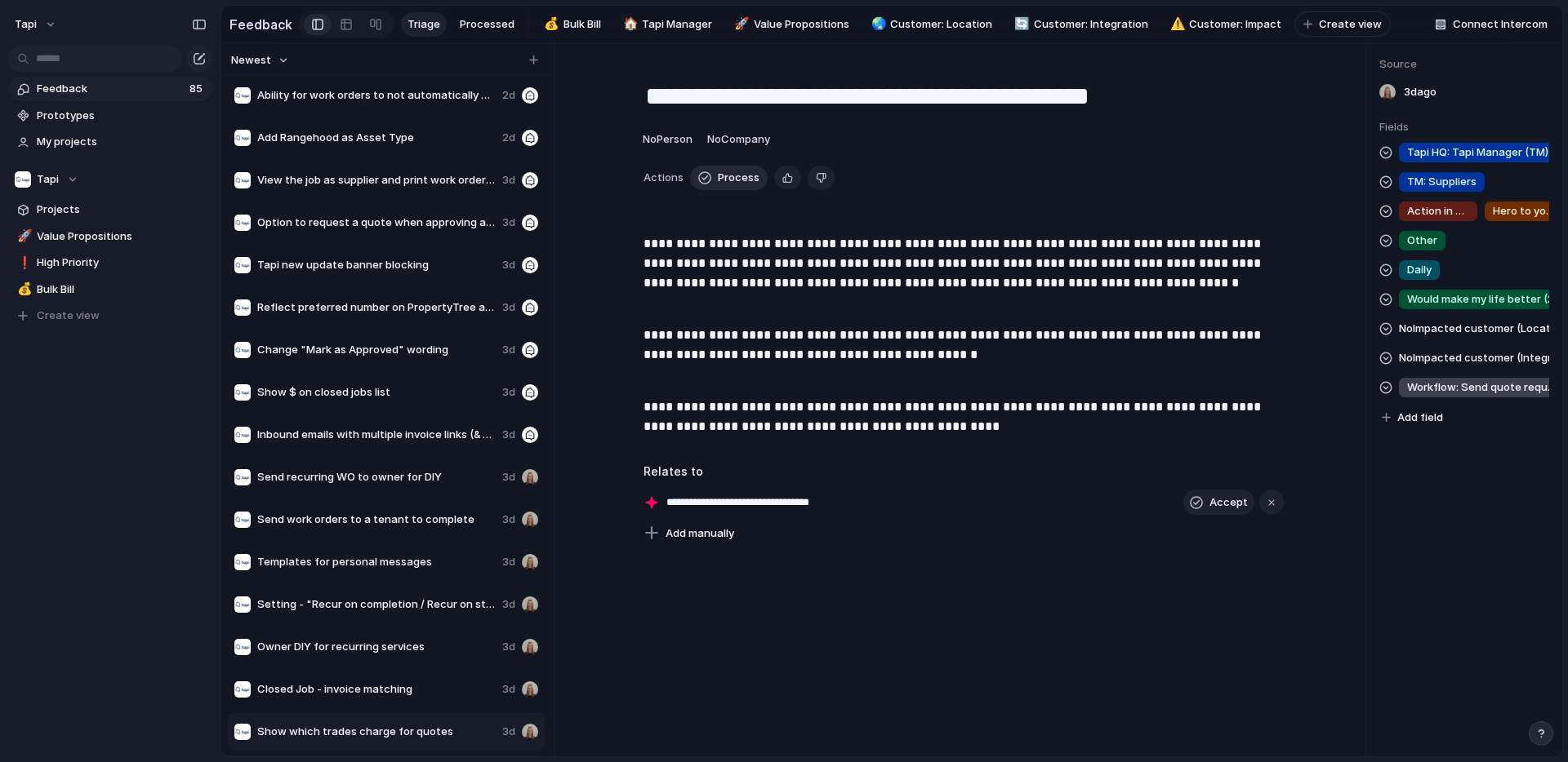
click at [728, 175] on span "Process" at bounding box center [739, 178] width 41 height 17
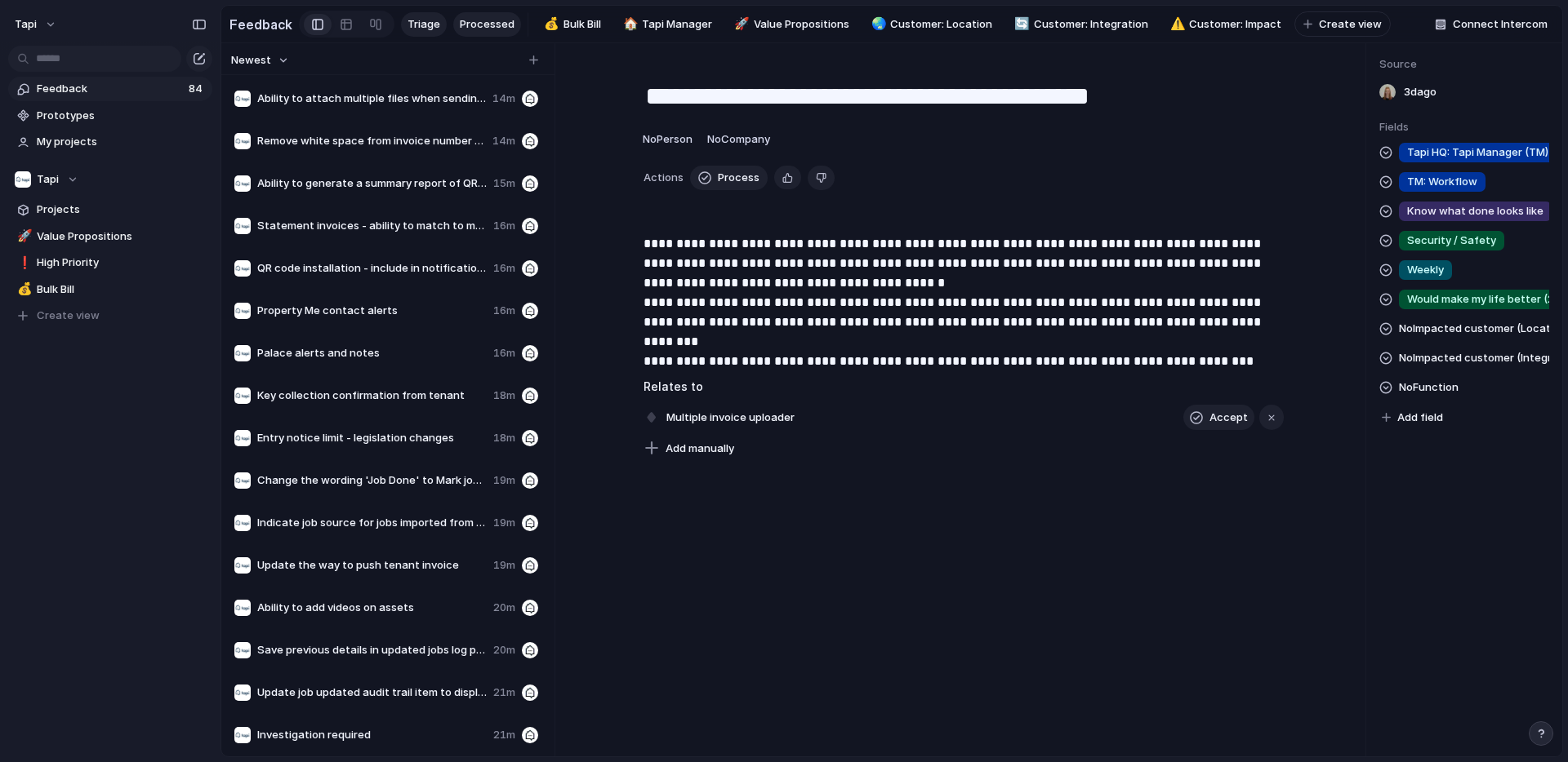
click at [480, 21] on span "Processed" at bounding box center [487, 25] width 55 height 17
